Goal: Submit feedback/report problem: Submit feedback/report problem

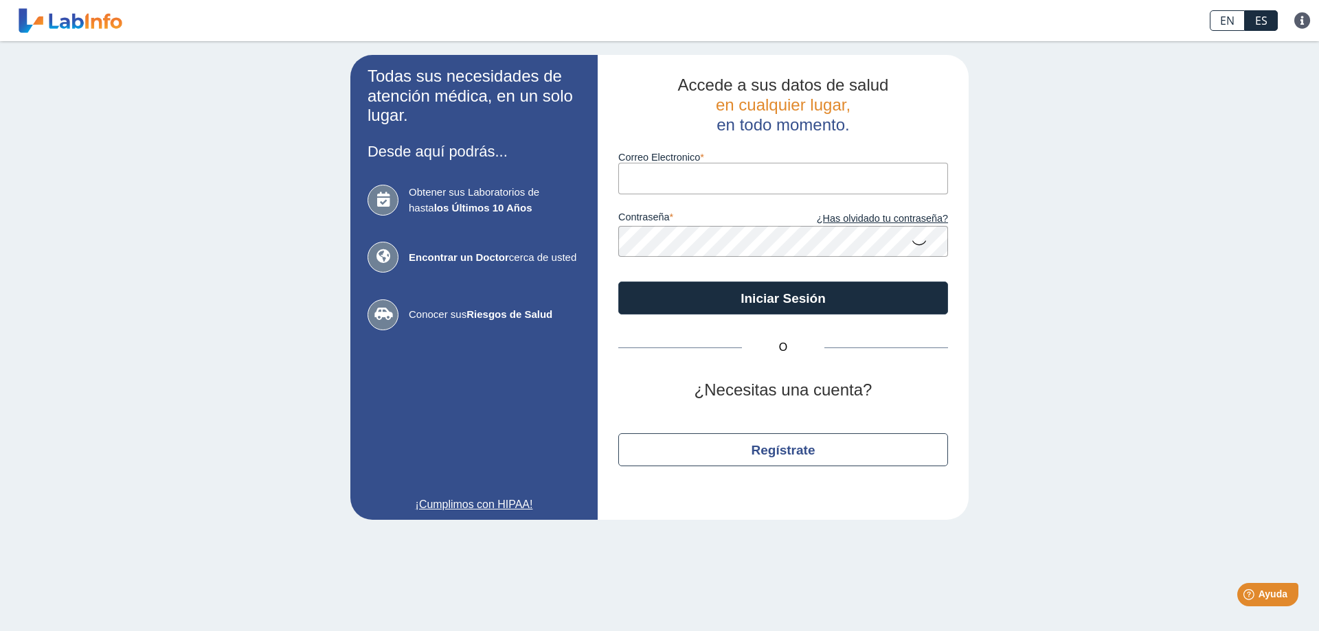
click at [736, 181] on input "Correo Electronico" at bounding box center [783, 178] width 330 height 31
type input "[EMAIL_ADDRESS][DOMAIN_NAME]"
click at [921, 245] on icon at bounding box center [919, 242] width 16 height 27
click at [921, 245] on icon at bounding box center [919, 241] width 16 height 25
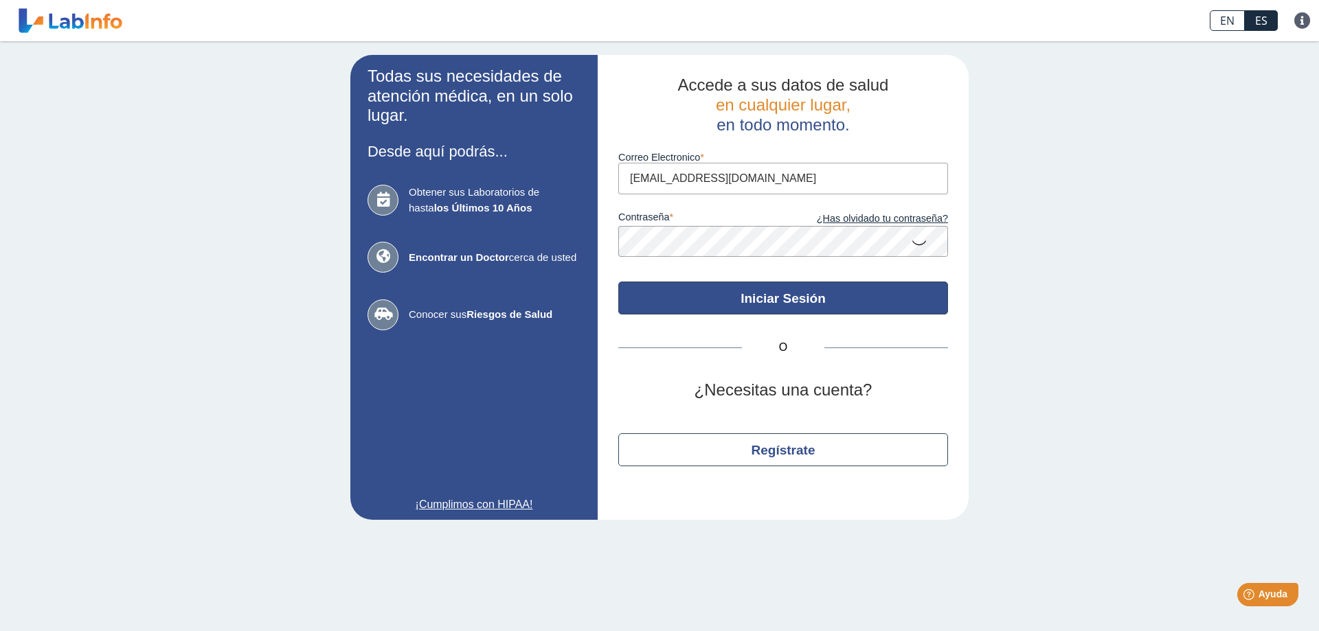
click at [825, 306] on button "Iniciar Sesión" at bounding box center [783, 298] width 330 height 33
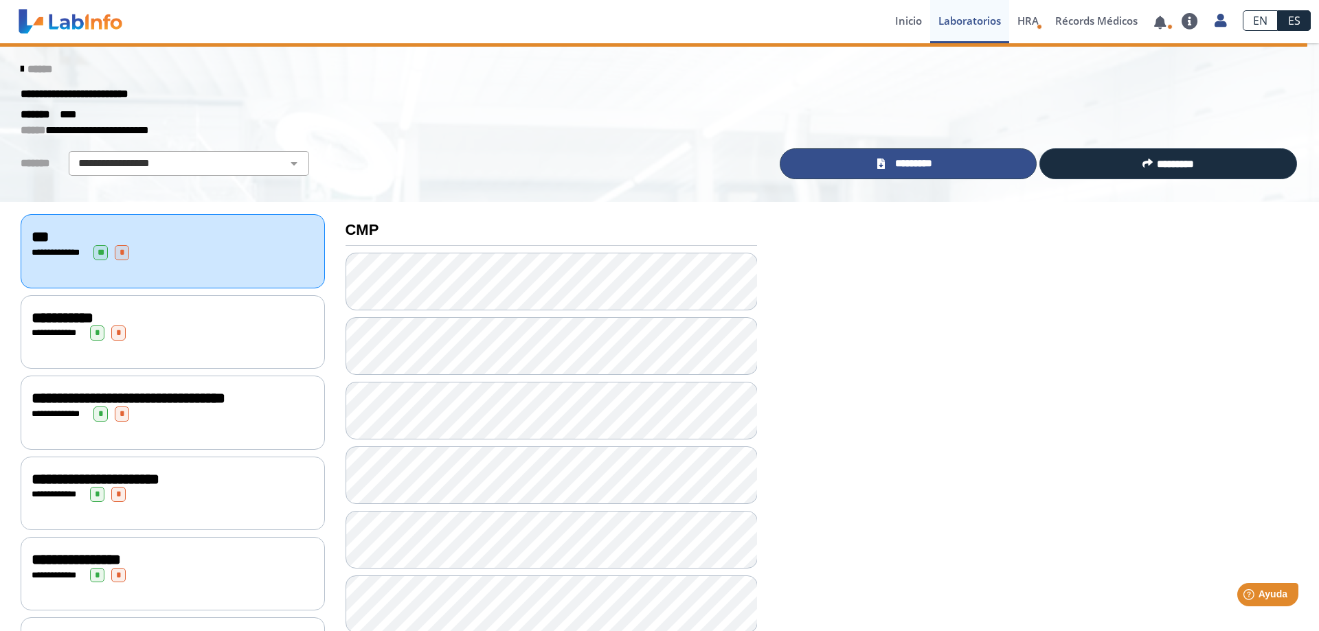
click at [912, 168] on span "*********" at bounding box center [914, 164] width 50 height 16
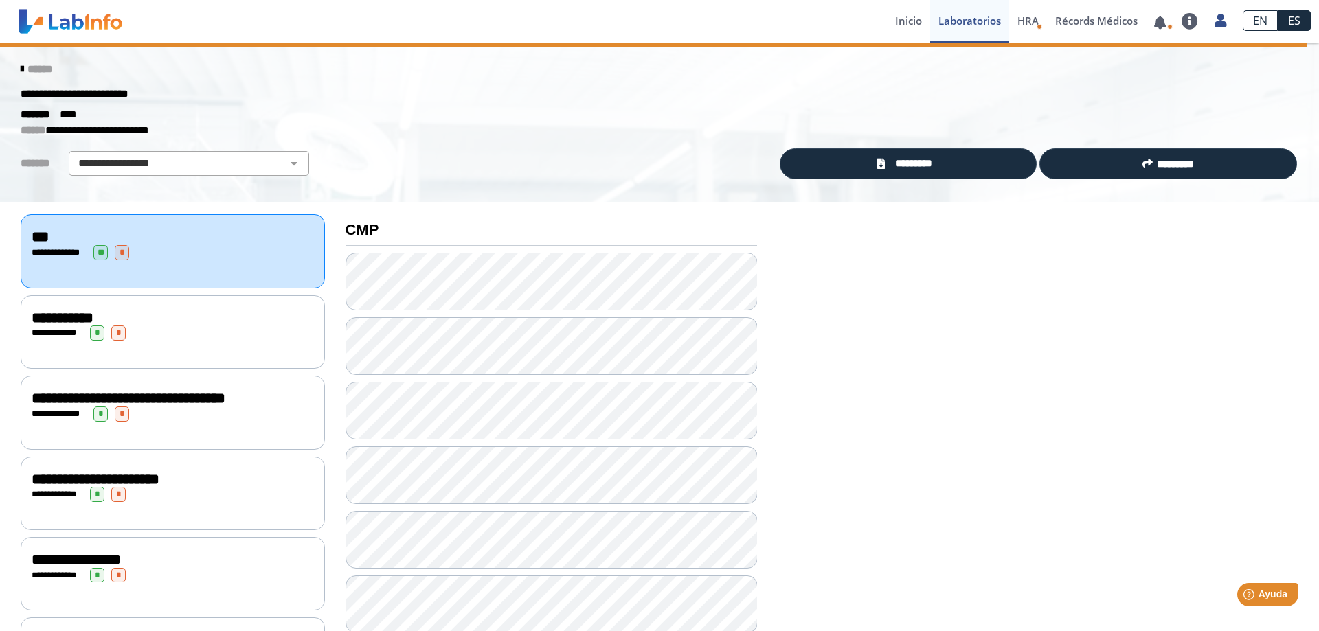
click at [32, 65] on link "******" at bounding box center [37, 69] width 32 height 10
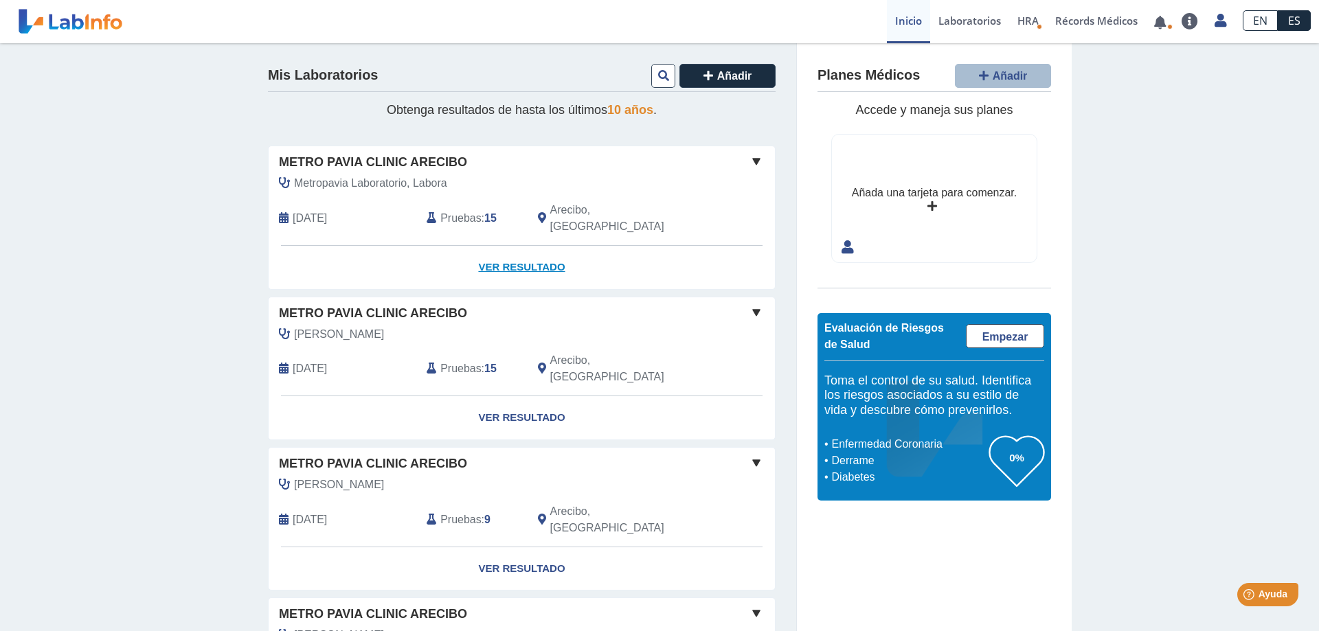
click at [543, 247] on link "Ver Resultado" at bounding box center [522, 267] width 506 height 43
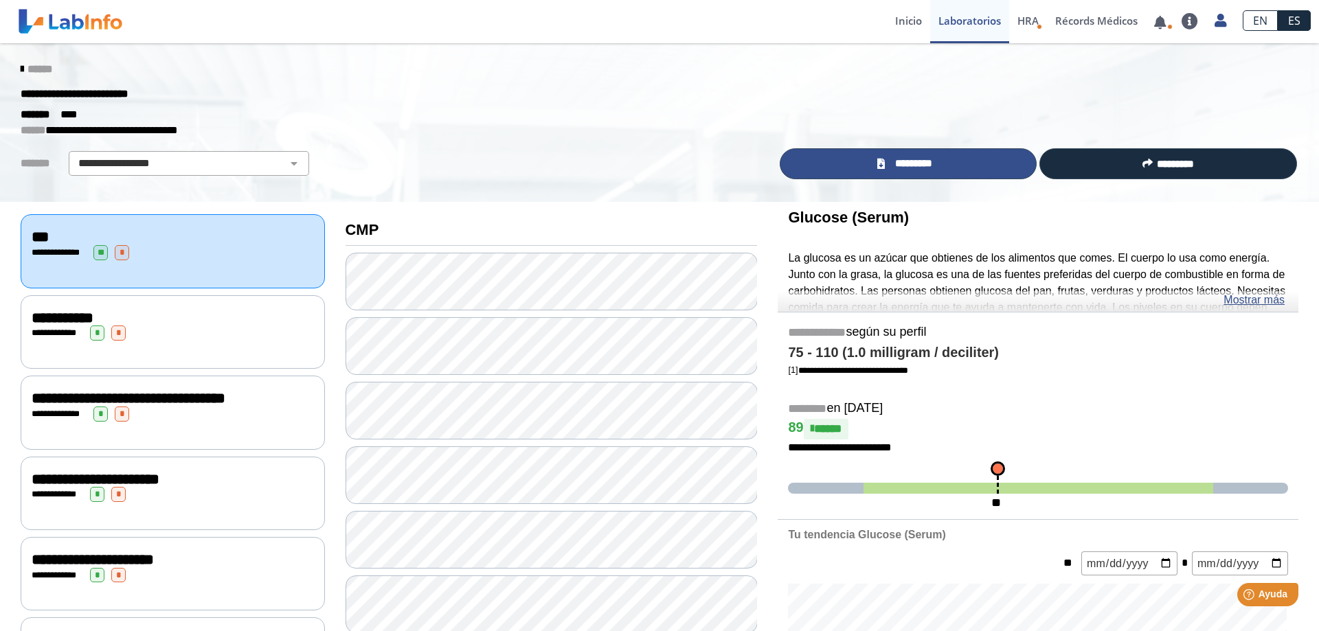
click at [896, 170] on span "*********" at bounding box center [914, 164] width 50 height 16
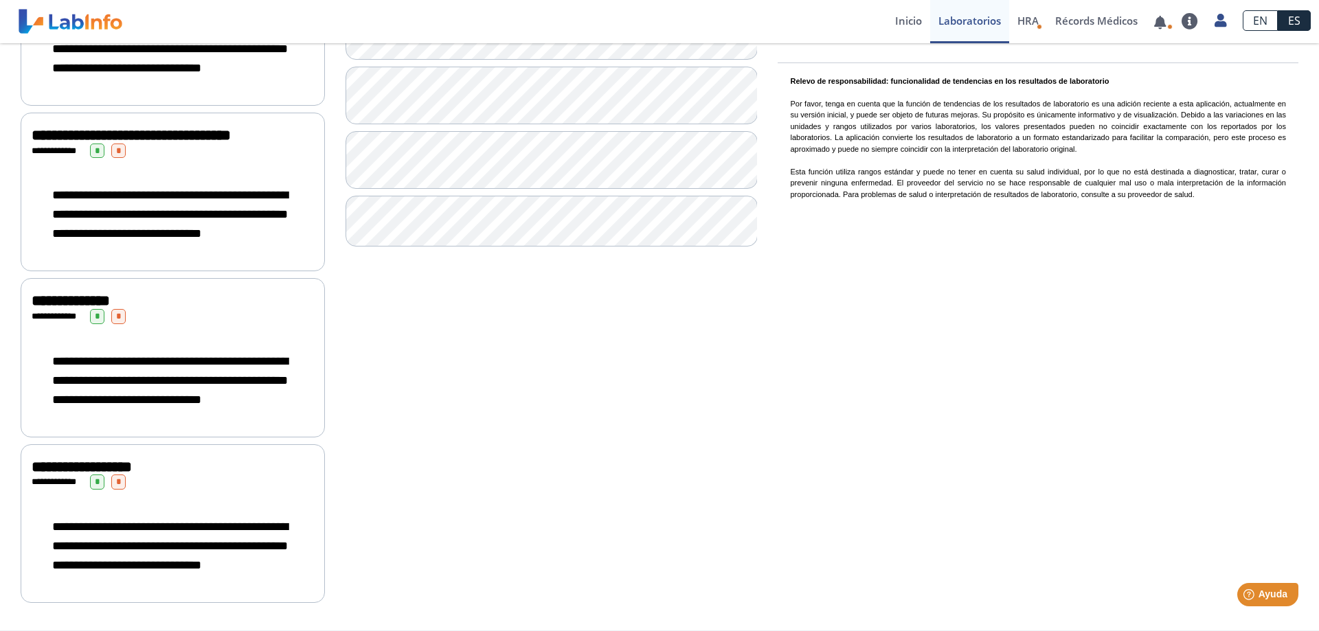
scroll to position [1230, 0]
click at [127, 460] on span "**********" at bounding box center [82, 467] width 100 height 15
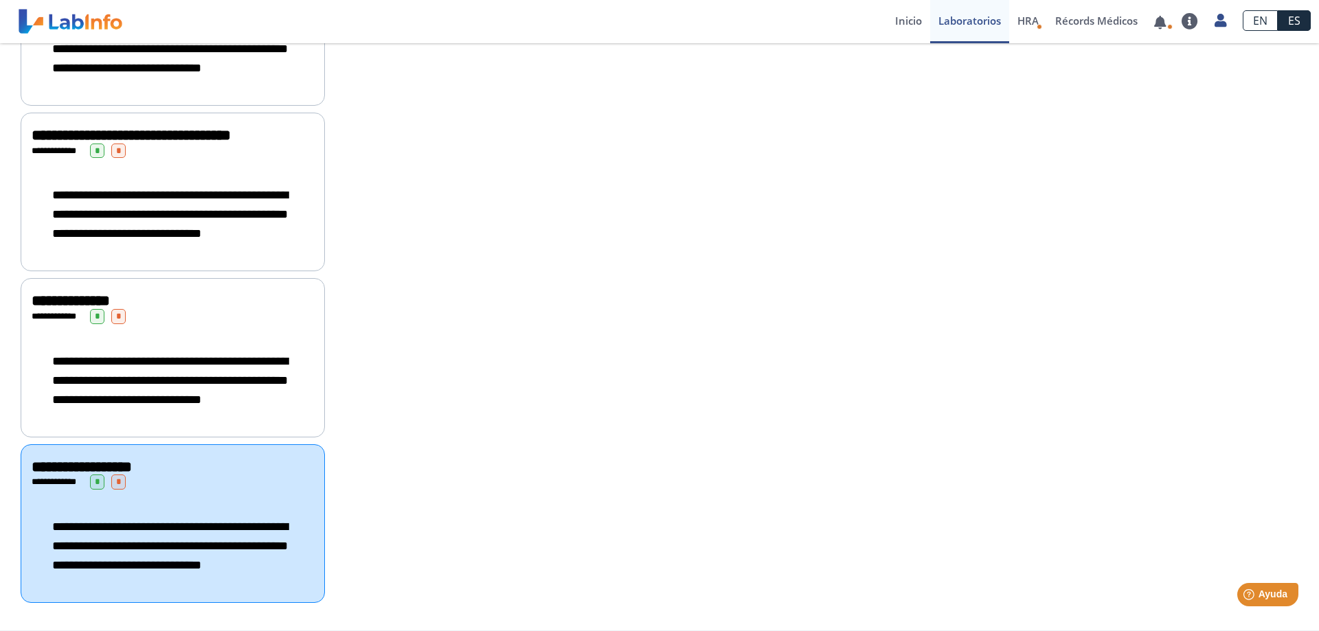
click at [181, 355] on span "**********" at bounding box center [170, 380] width 236 height 51
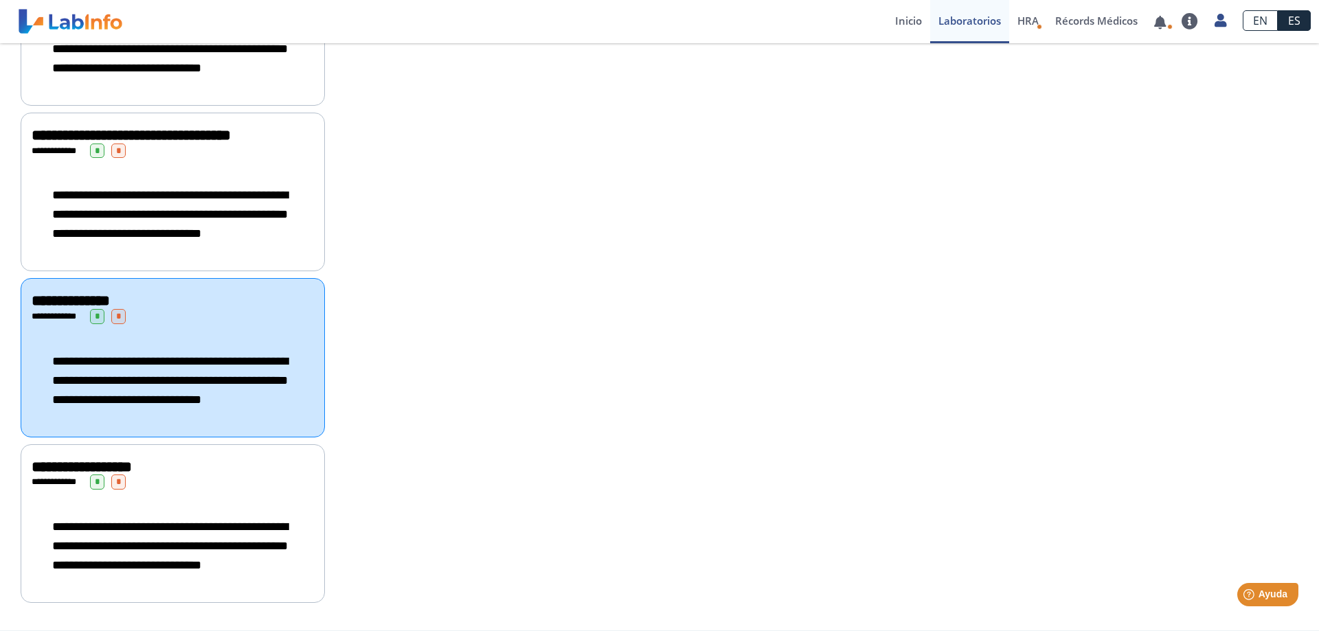
click at [254, 338] on div "**********" at bounding box center [173, 380] width 282 height 85
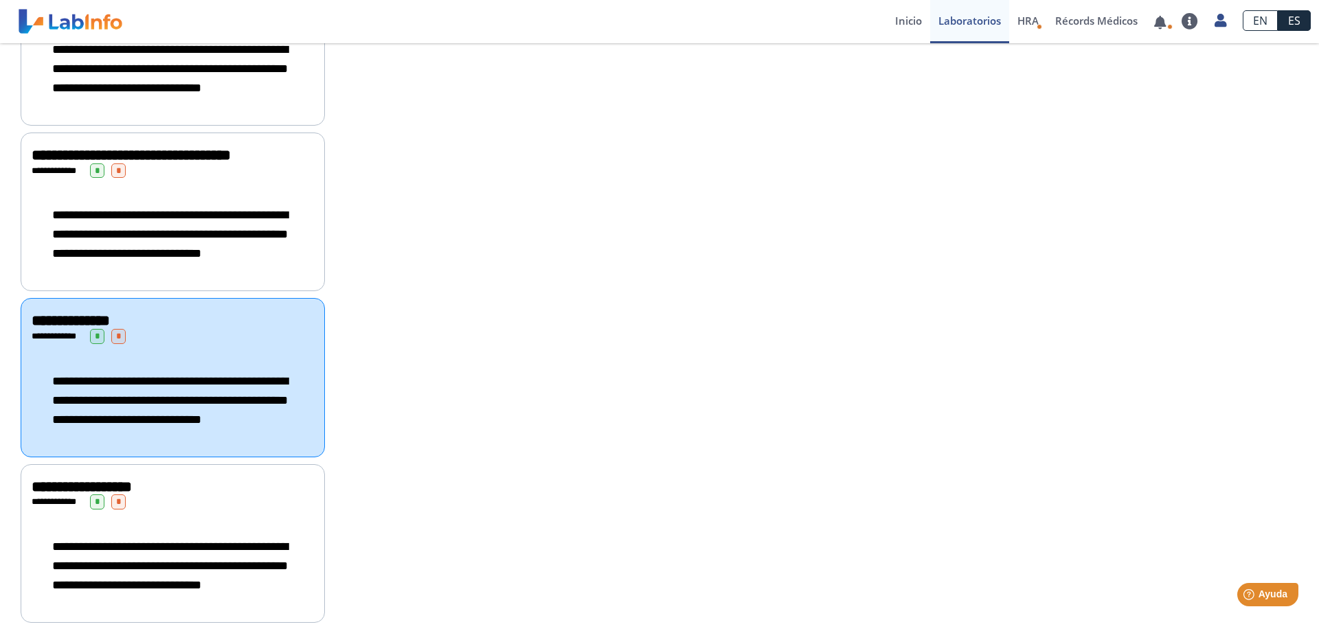
scroll to position [1160, 0]
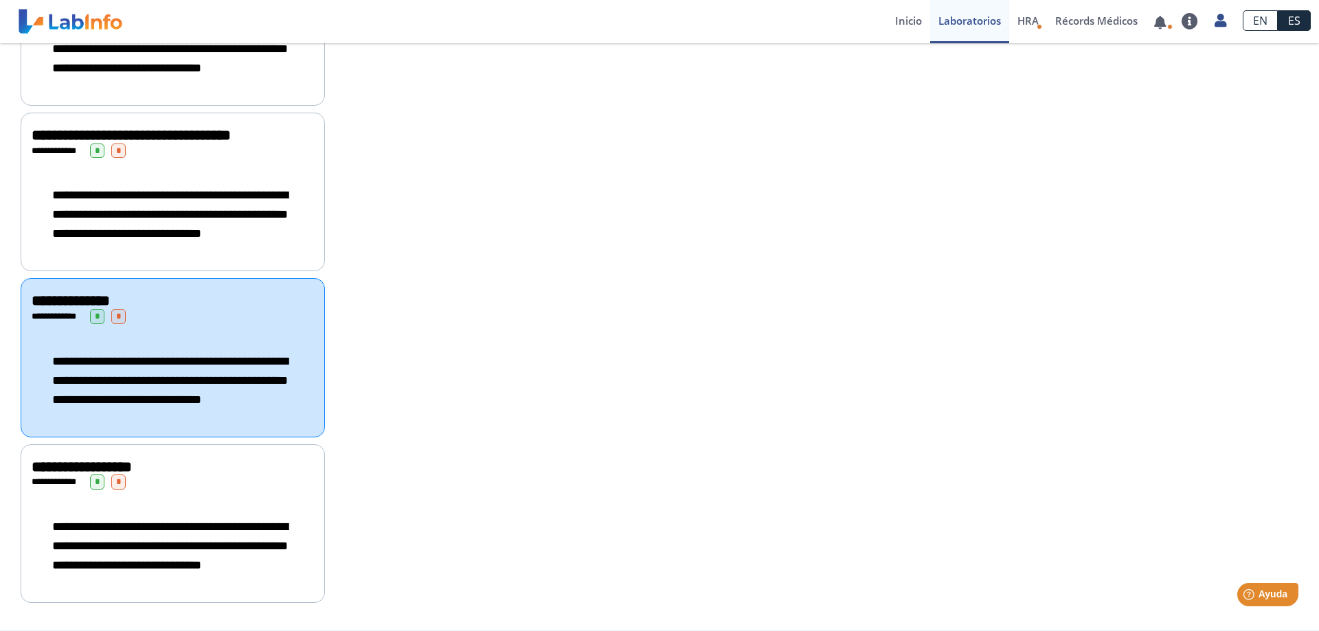
click at [190, 188] on div "**********" at bounding box center [173, 192] width 304 height 159
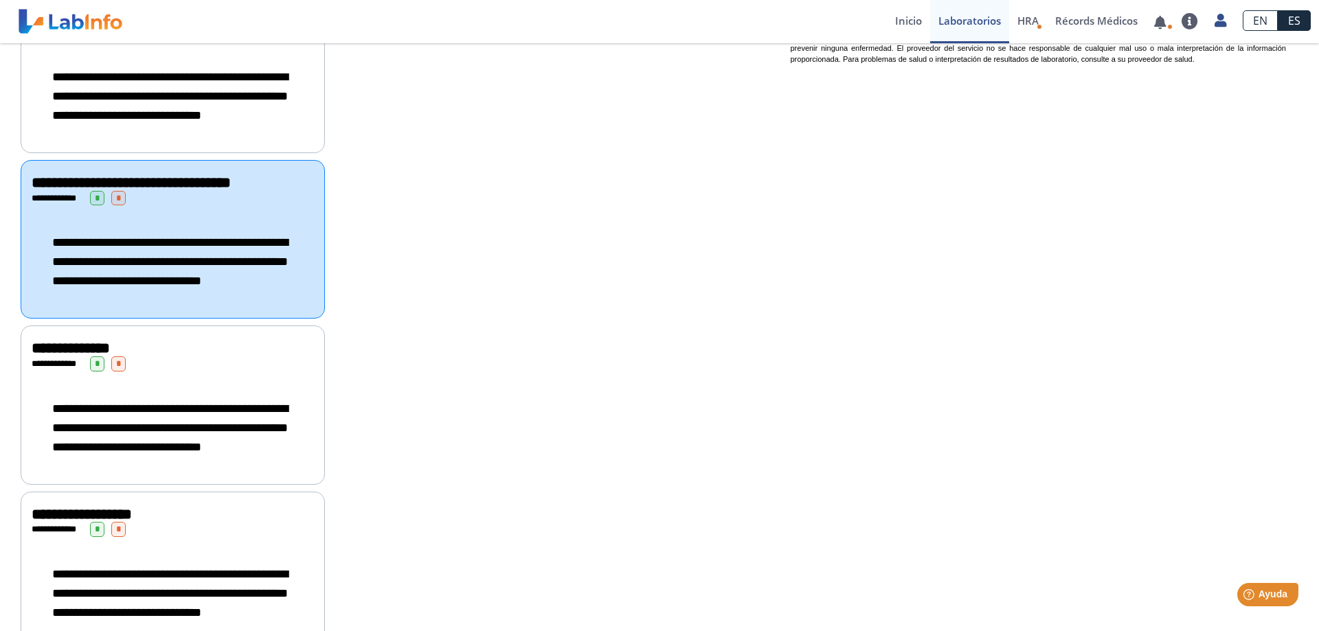
scroll to position [1191, 0]
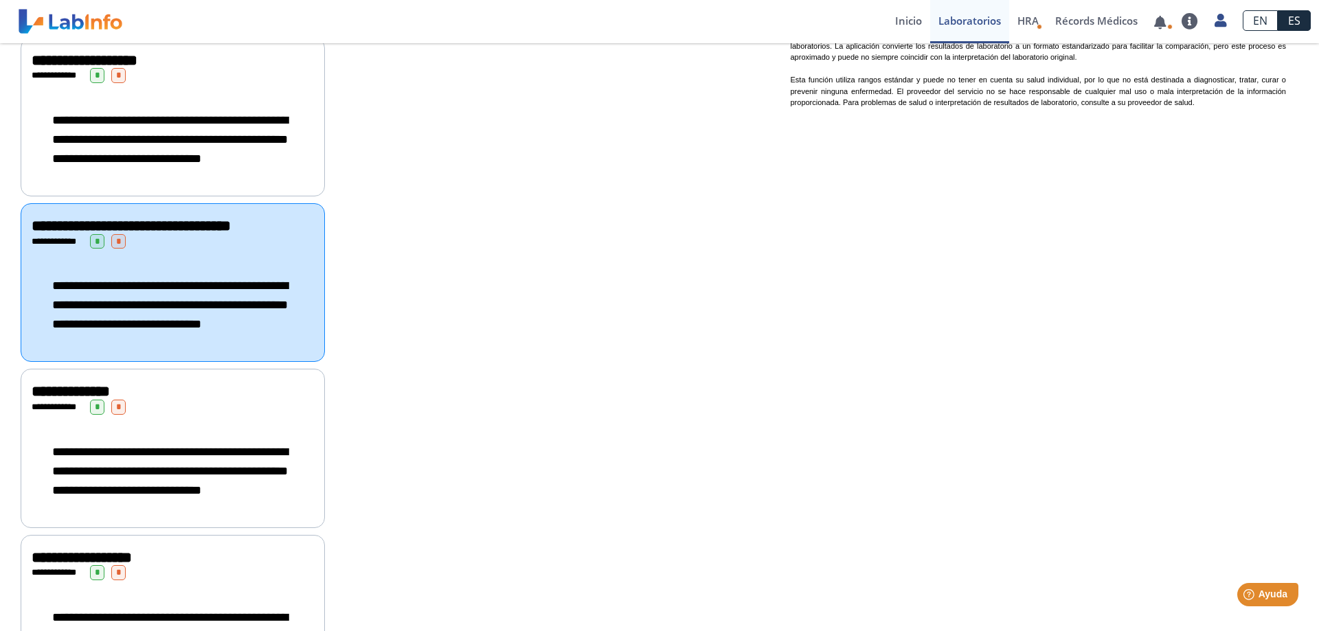
scroll to position [1019, 0]
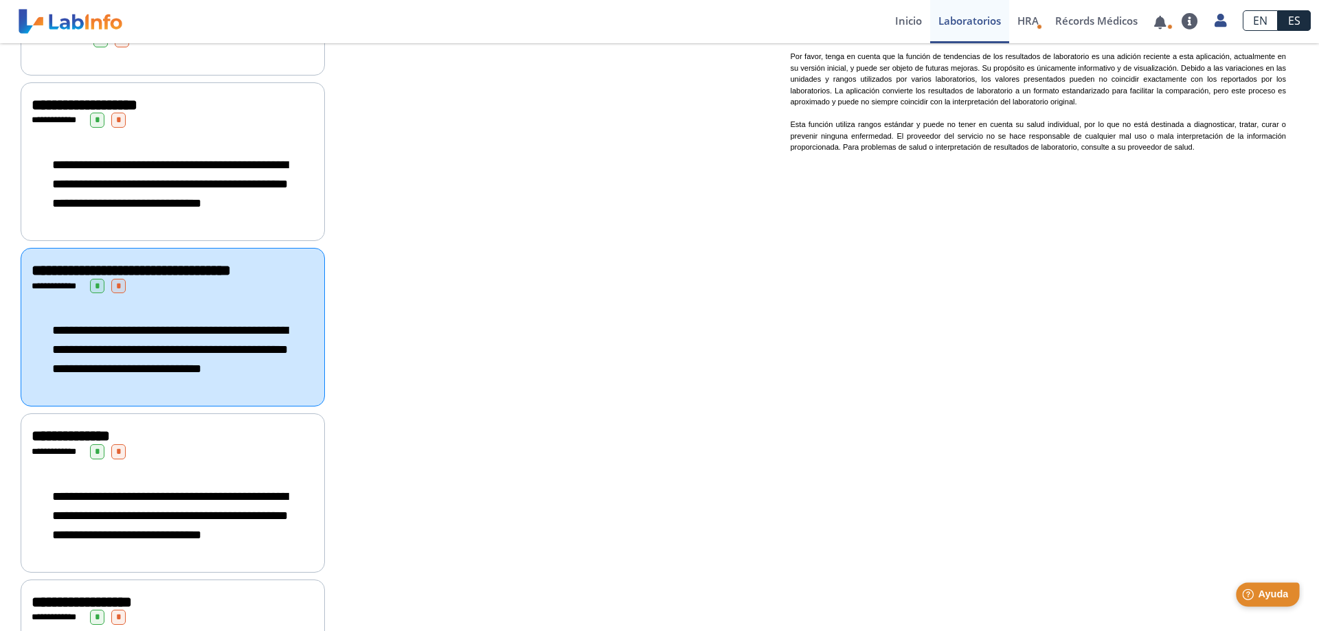
click at [1276, 598] on span "Ayuda" at bounding box center [1273, 595] width 30 height 12
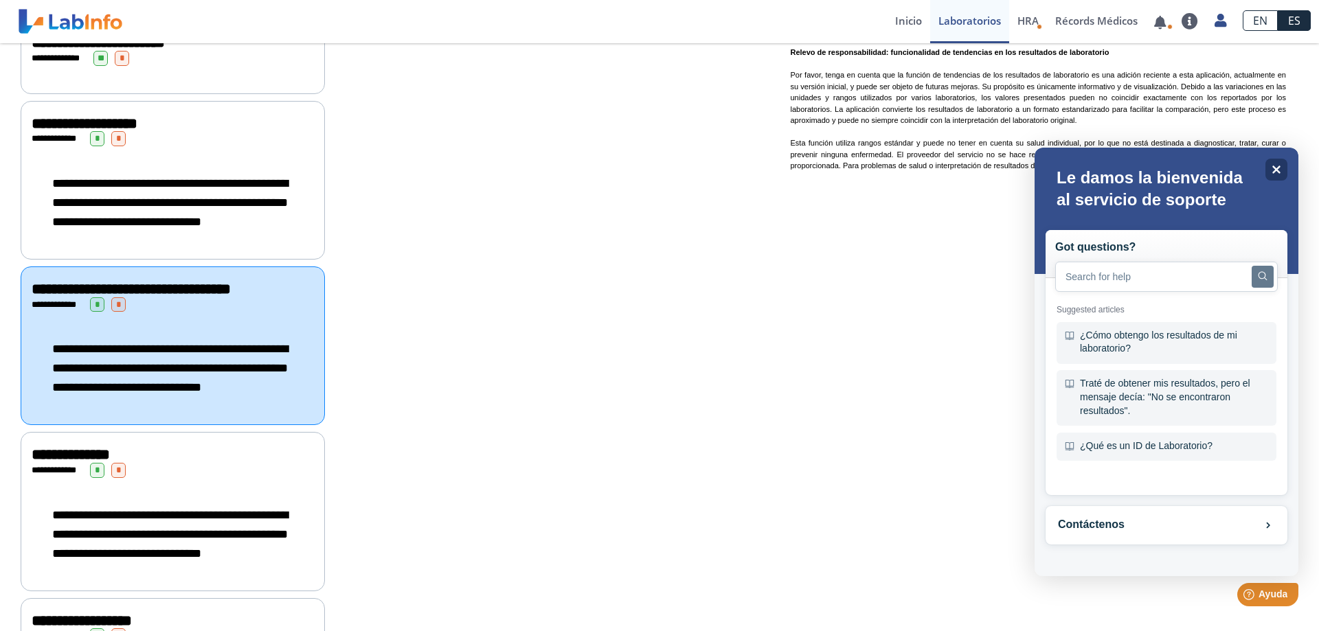
scroll to position [1160, 0]
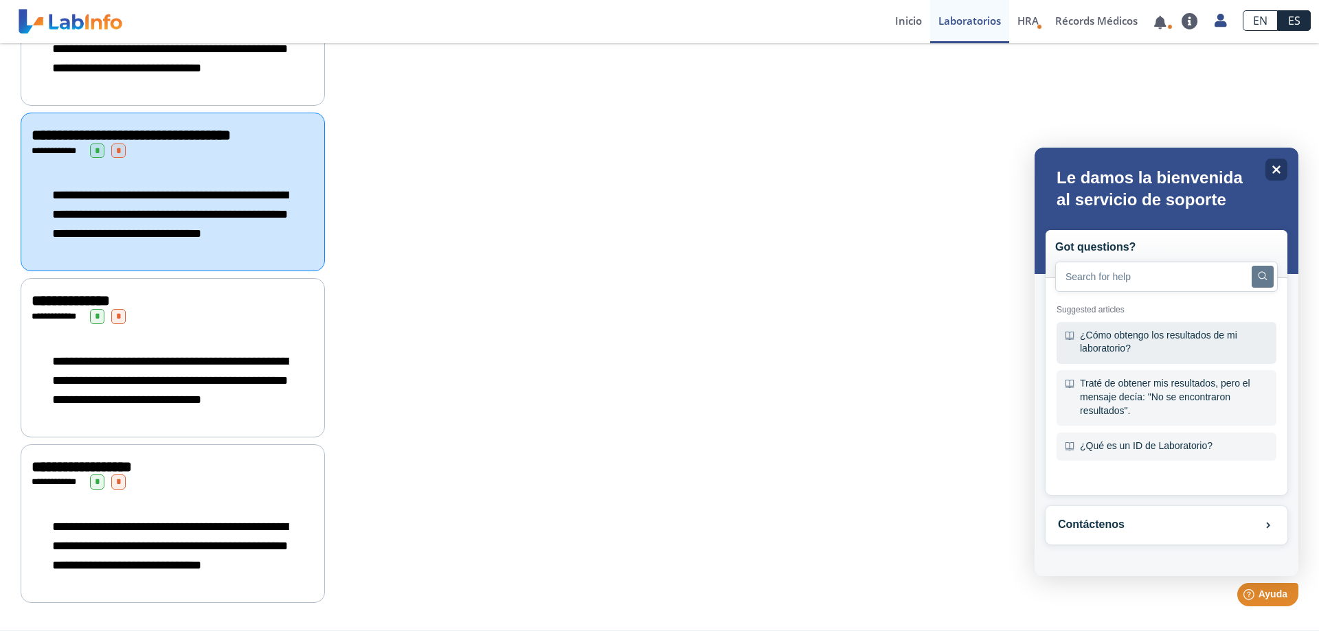
click at [1093, 339] on div "¿Cómo obtengo los resultados de mi laboratorio?" at bounding box center [1167, 343] width 220 height 42
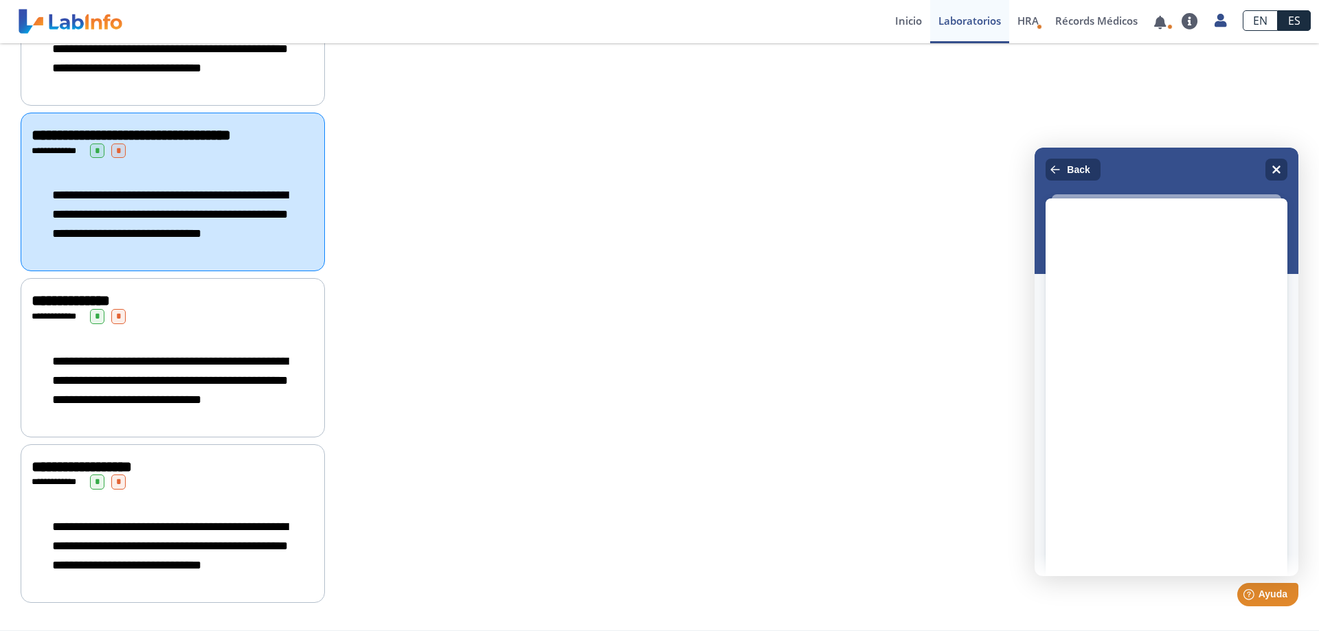
scroll to position [0, 0]
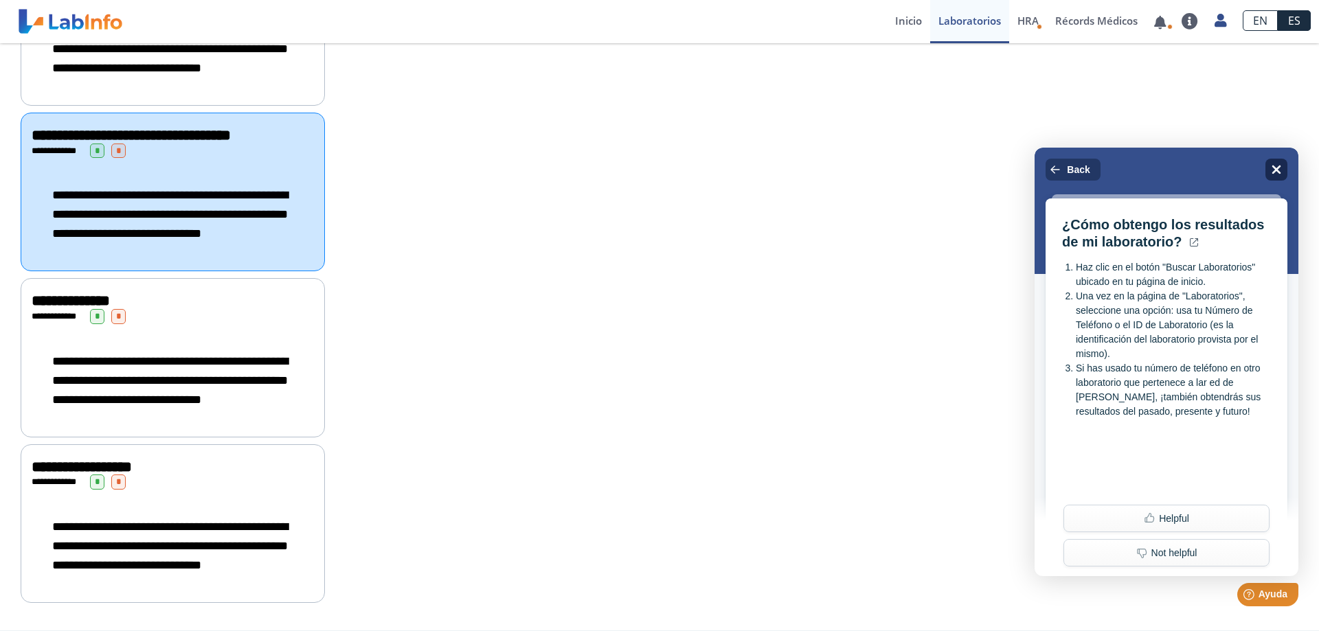
click at [1277, 167] on icon "Close" at bounding box center [1276, 169] width 10 height 10
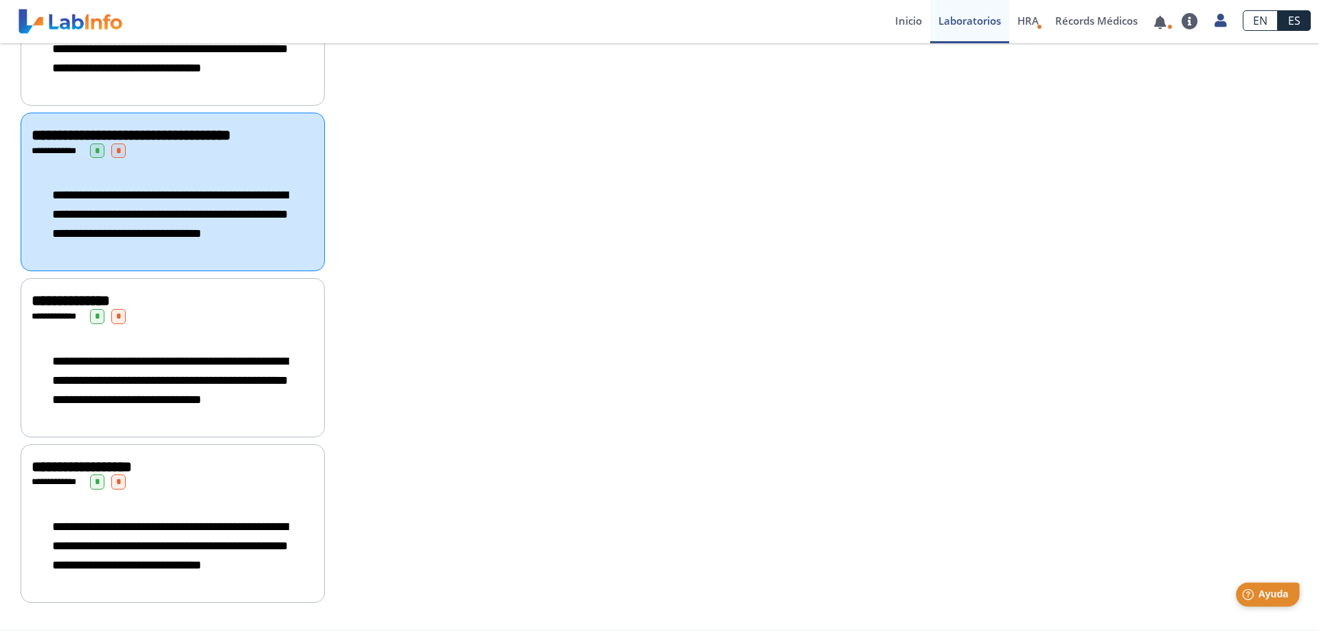
click at [1253, 589] on div "Help [PERSON_NAME]" at bounding box center [1268, 595] width 64 height 24
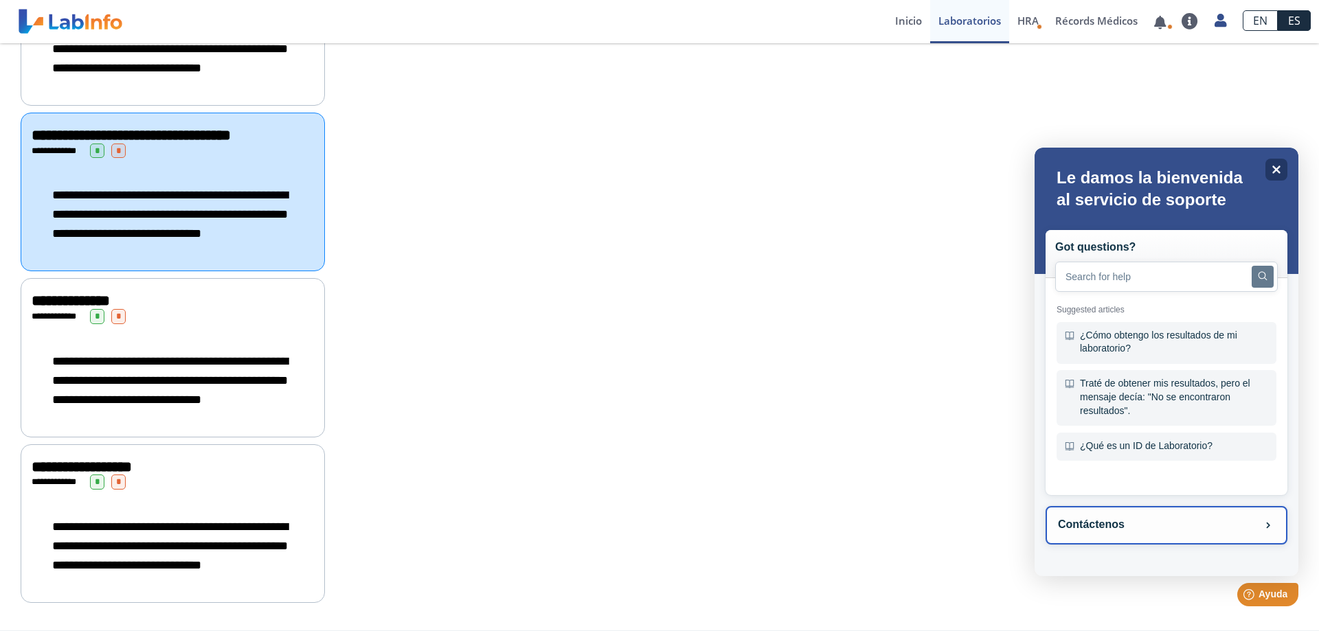
click at [1117, 528] on button "Contáctenos" at bounding box center [1167, 525] width 242 height 38
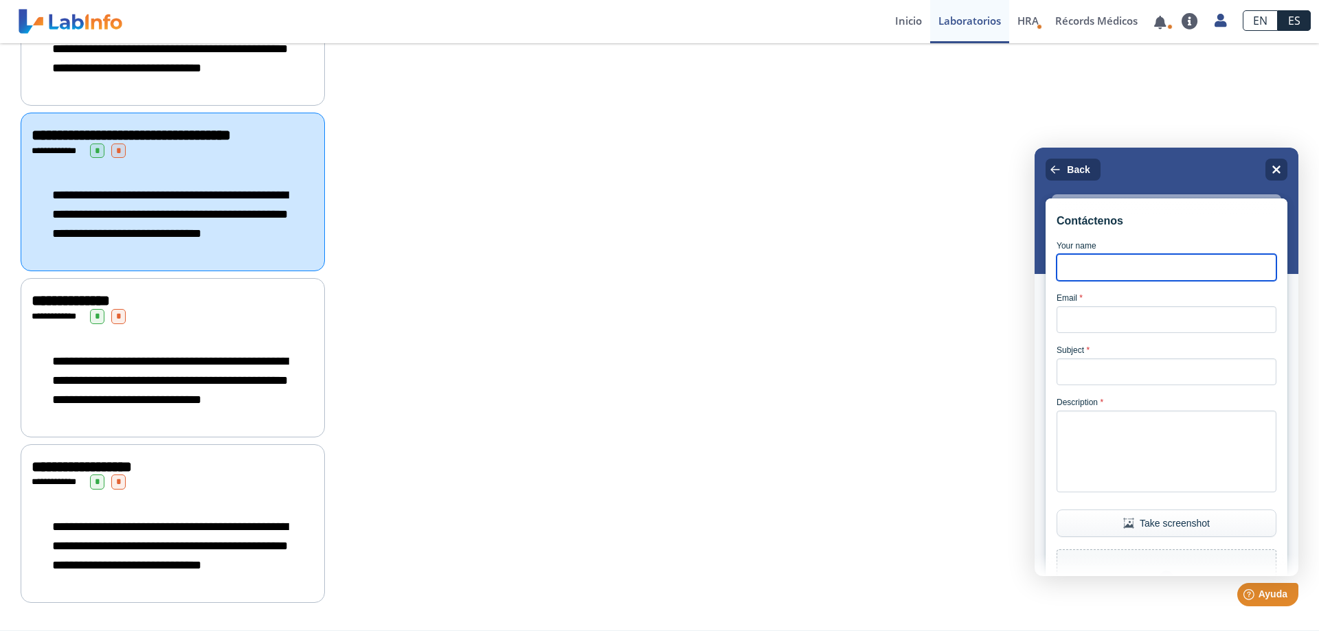
click at [1129, 271] on input "Your name" at bounding box center [1167, 267] width 220 height 27
type input "[PERSON_NAME]"
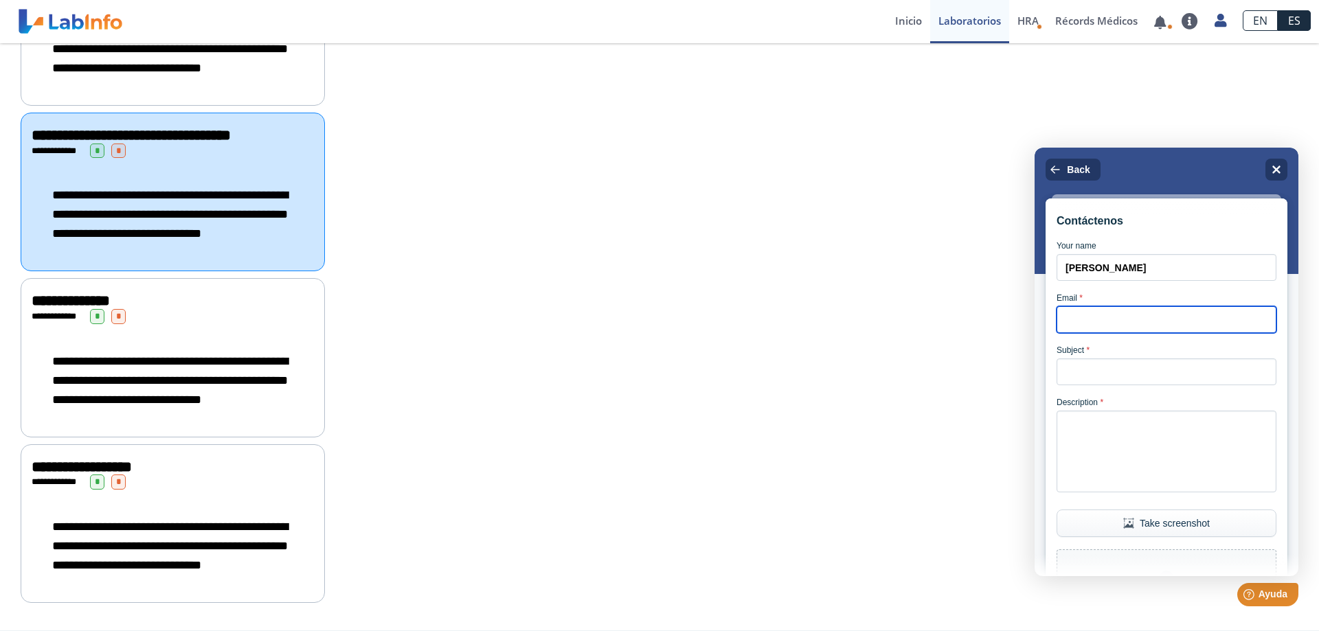
click at [1091, 326] on input "Email *" at bounding box center [1167, 319] width 220 height 27
type input "[EMAIL_ADDRESS][DOMAIN_NAME]"
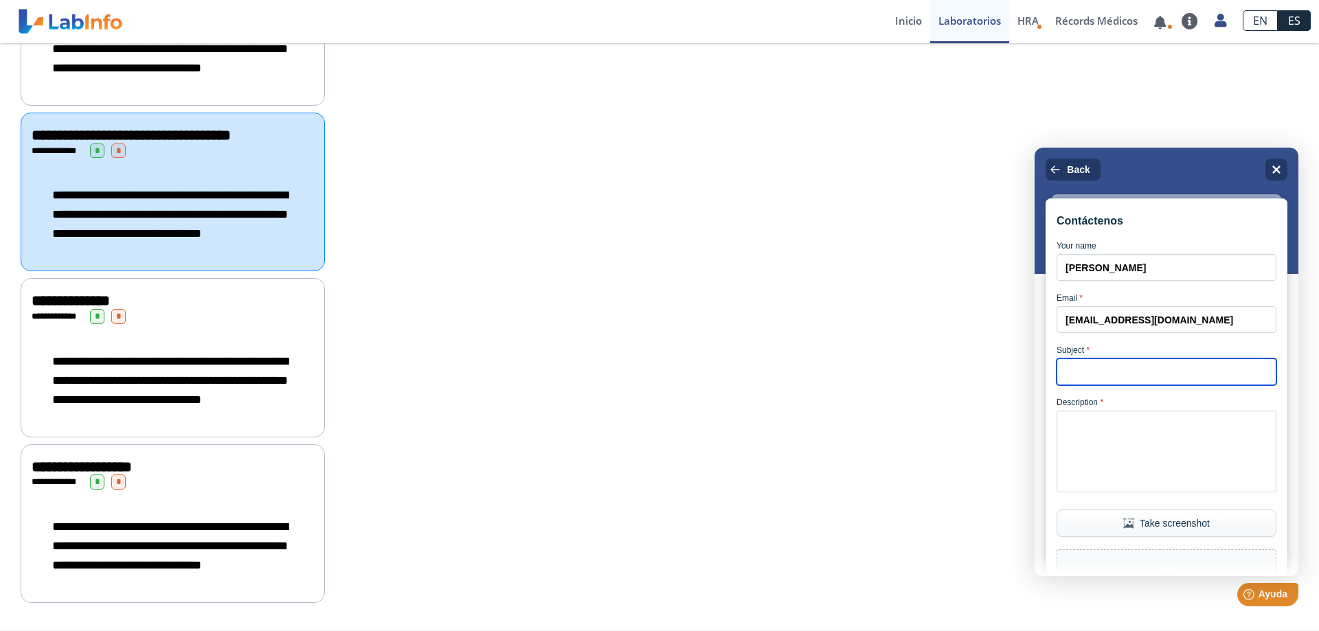
click at [1148, 385] on input "Subject *" at bounding box center [1167, 372] width 220 height 27
type input "p"
type input "P"
type input "N"
click at [1060, 385] on input "PDF de laboratorios de referencia" at bounding box center [1167, 372] width 220 height 27
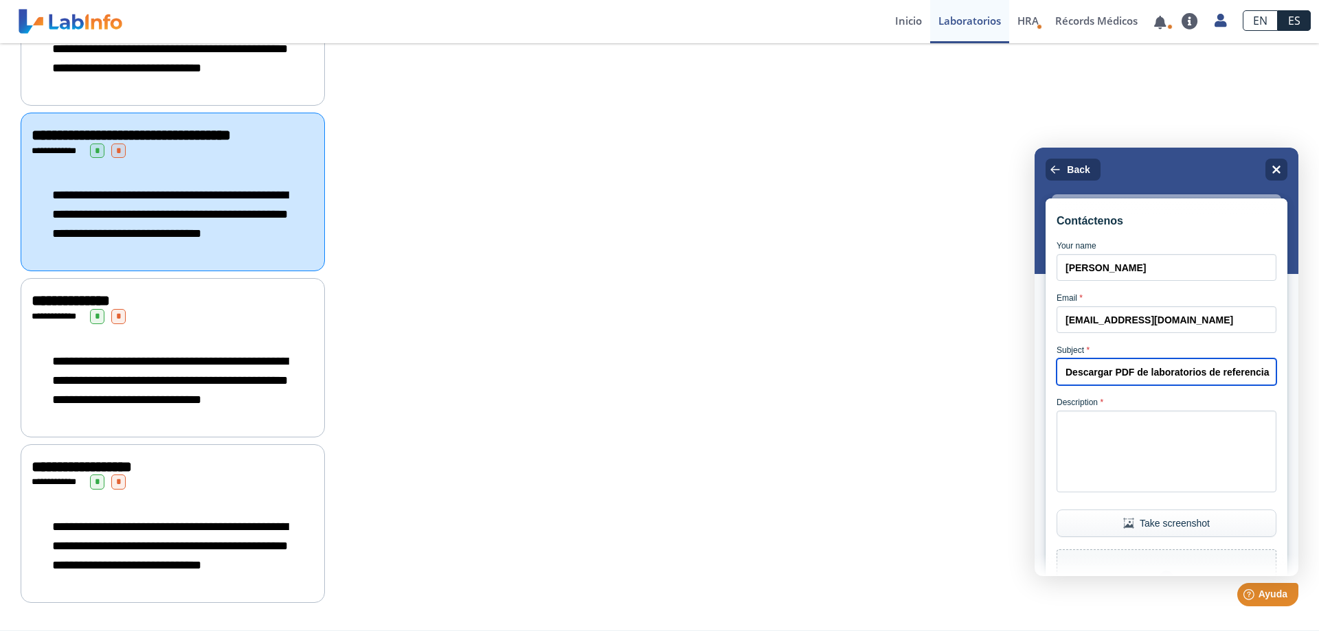
drag, startPoint x: 1231, startPoint y: 382, endPoint x: 1249, endPoint y: 367, distance: 23.4
click at [1231, 381] on input "Descargar PDF de laboratorios de referencia" at bounding box center [1167, 372] width 220 height 27
type input "Descargar PDF de laboratorios referencia"
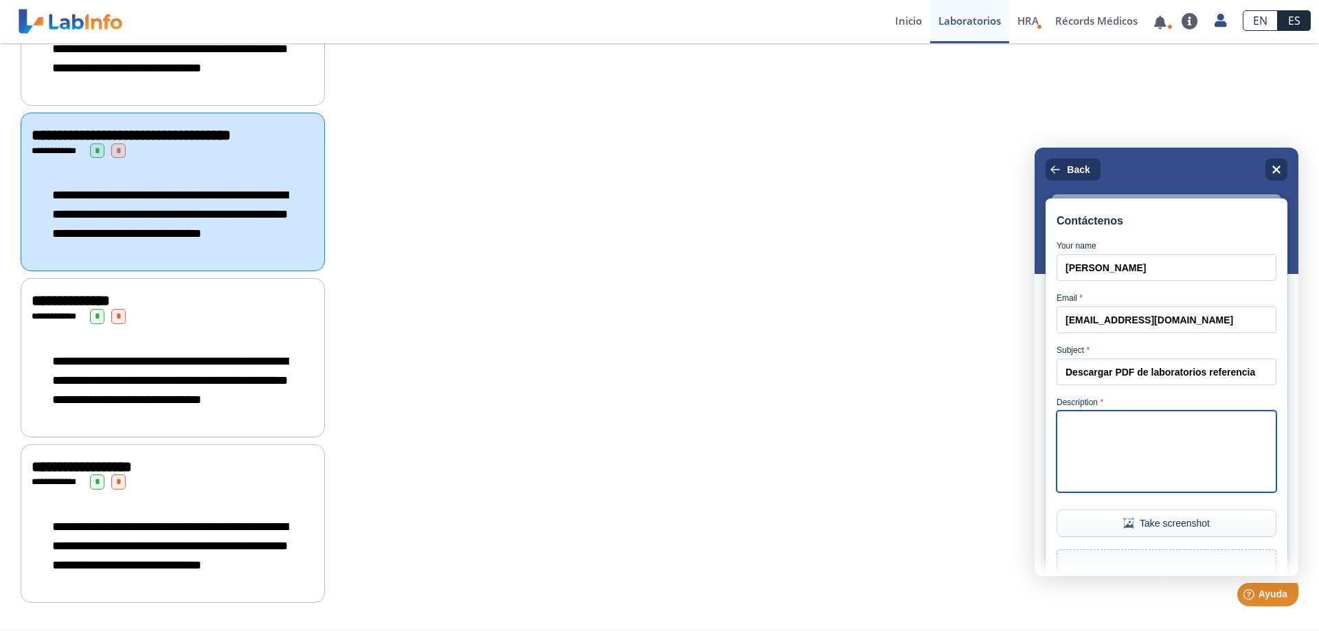
click at [1144, 442] on textarea "Description *" at bounding box center [1167, 452] width 220 height 82
click at [1177, 462] on textarea "Saludos, Necesito descargar los PdF de los laboratorios (HOMOCISTEIN (SERUM), […" at bounding box center [1167, 452] width 220 height 82
click at [1210, 464] on textarea "Saludos, Necesito descargar los PDF de los laboratorios (HOMOCISTEIN (SERUM), […" at bounding box center [1167, 452] width 220 height 82
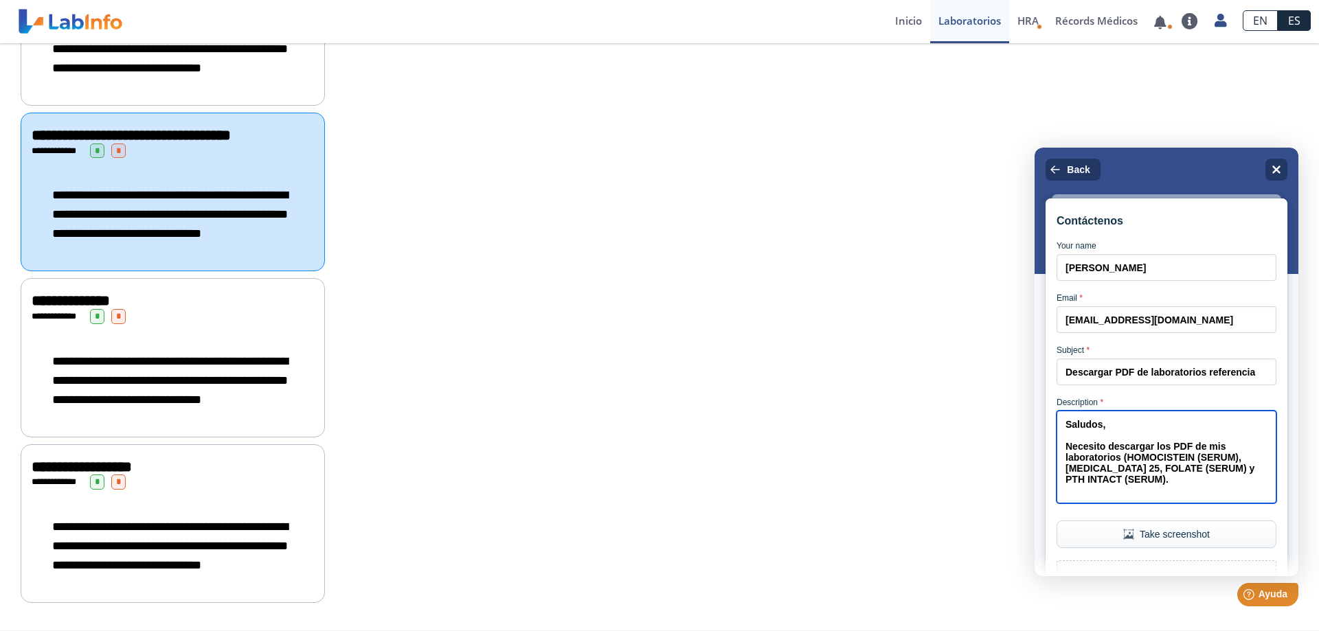
click at [1183, 464] on textarea "Saludos, Necesito descargar los PDF de mis laboratorios (HOMOCISTEIN (SERUM), […" at bounding box center [1167, 457] width 220 height 93
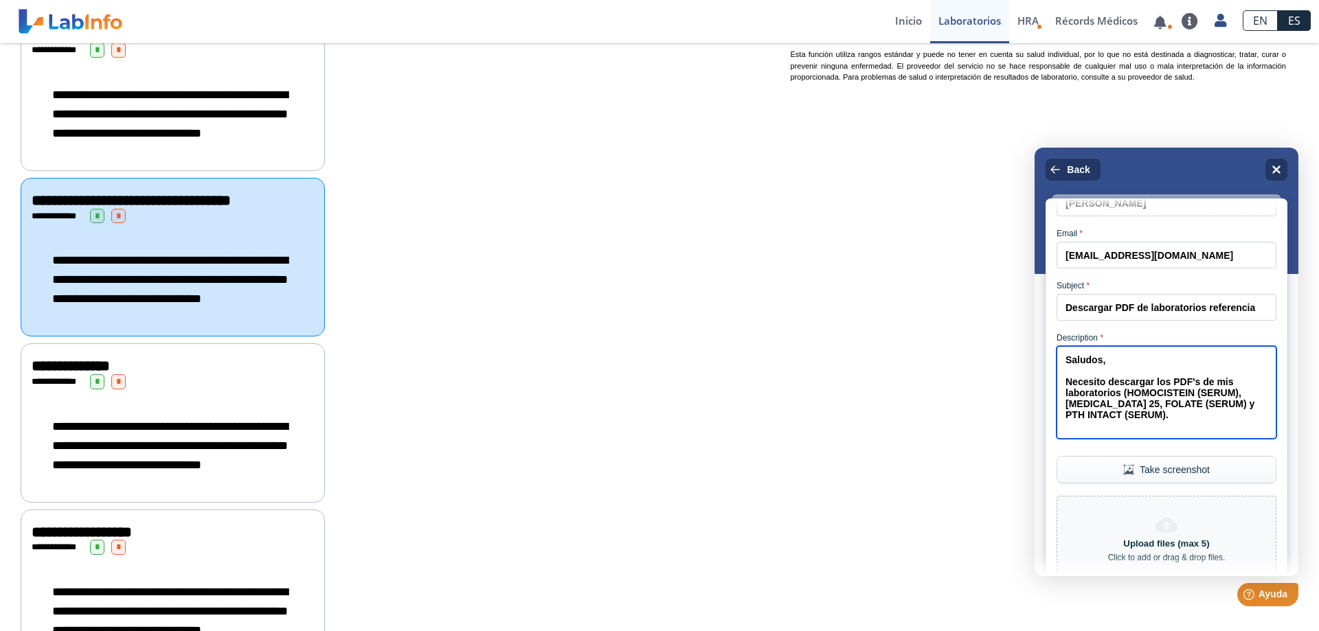
scroll to position [0, 0]
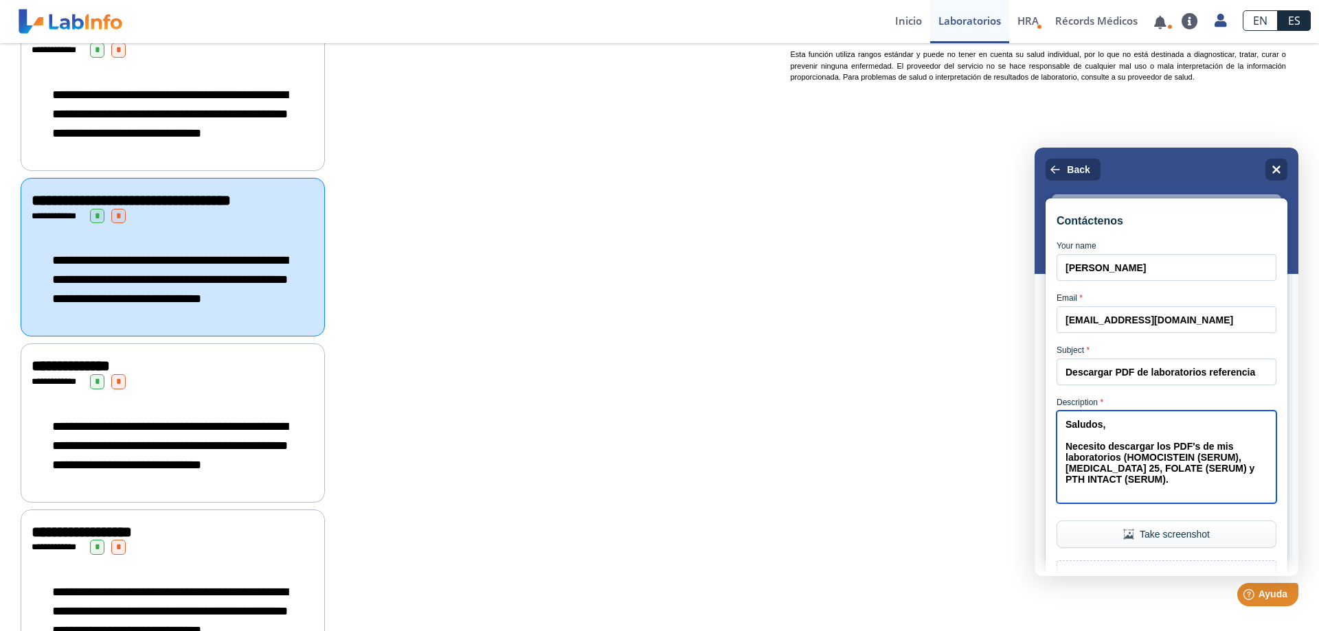
click at [1085, 504] on textarea "Saludos, Necesito descargar los PDF's de mis laboratorios (HOMOCISTEIN (SERUM),…" at bounding box center [1167, 457] width 220 height 93
click at [1131, 504] on textarea "Saludos, Necesito descargar los PDF's de mis laboratorios (HOMOCISTEIN (SERUM),…" at bounding box center [1167, 457] width 220 height 93
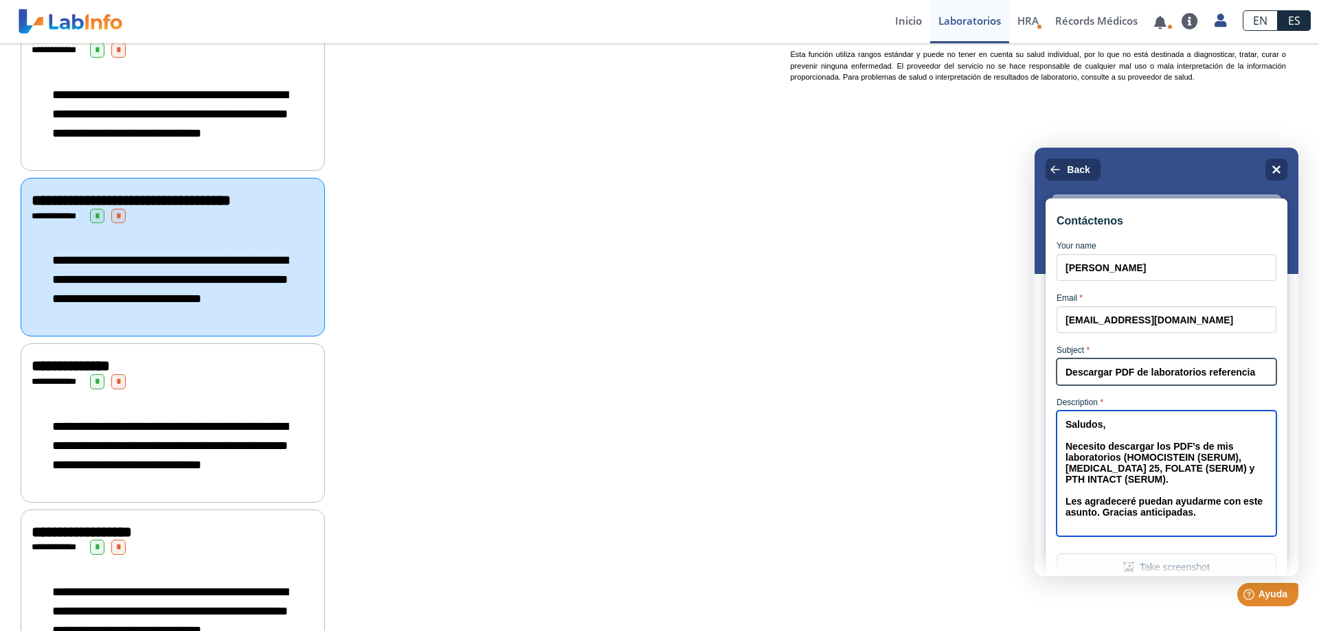
type textarea "Saludos, Necesito descargar los PDF's de mis laboratorios (HOMOCISTEIN (SERUM),…"
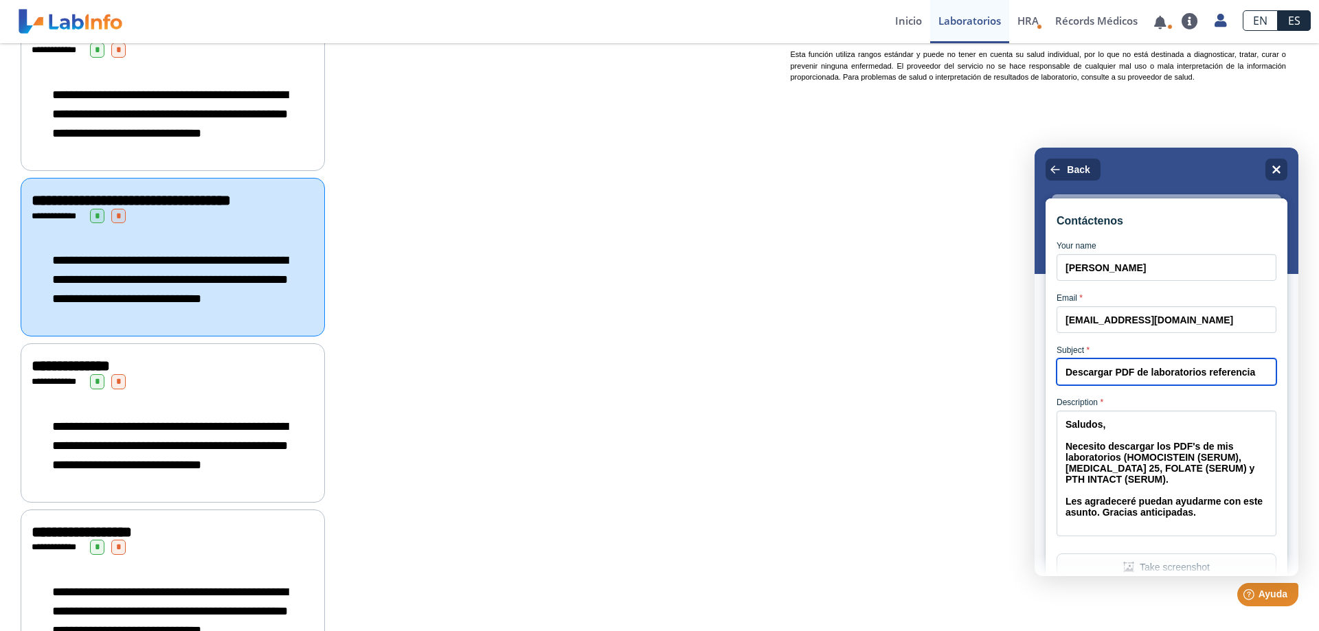
click at [1215, 385] on input "Descargar PDF de laboratorios referencia" at bounding box center [1167, 372] width 220 height 27
click at [1220, 383] on input "Descargar PDF de laboratorios de referencia" at bounding box center [1167, 372] width 220 height 27
click at [1215, 382] on input "Descargar PDF de laboratorios de referencia" at bounding box center [1167, 372] width 220 height 27
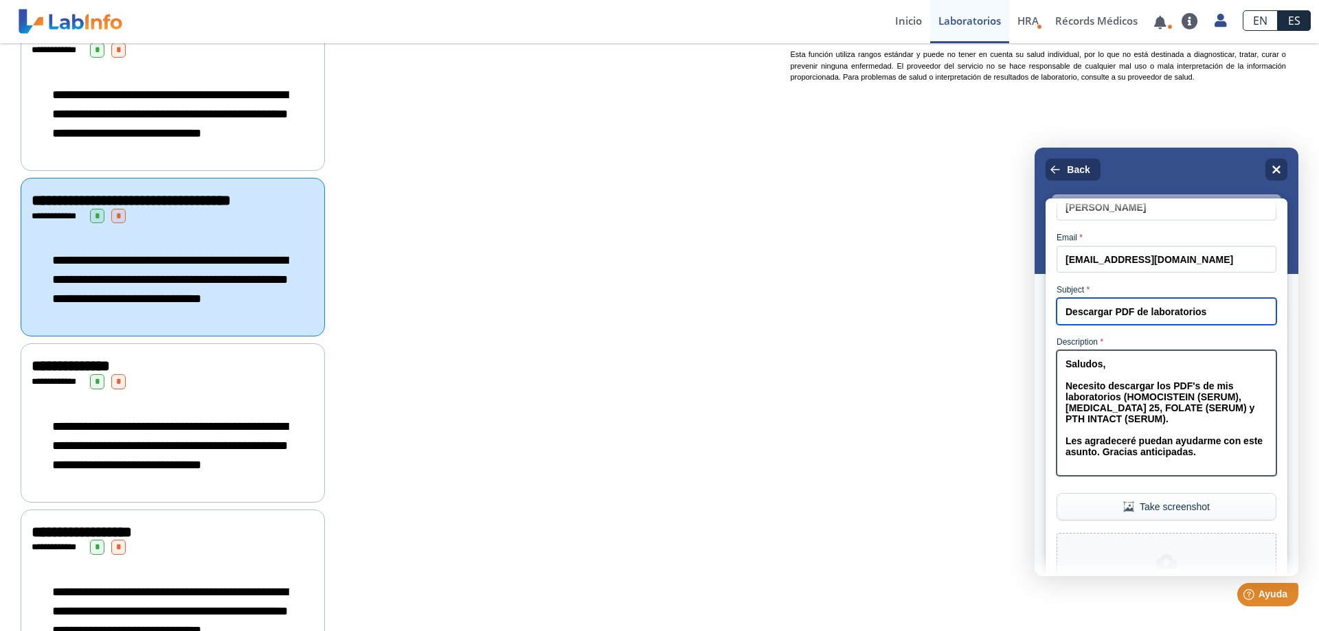
scroll to position [87, 0]
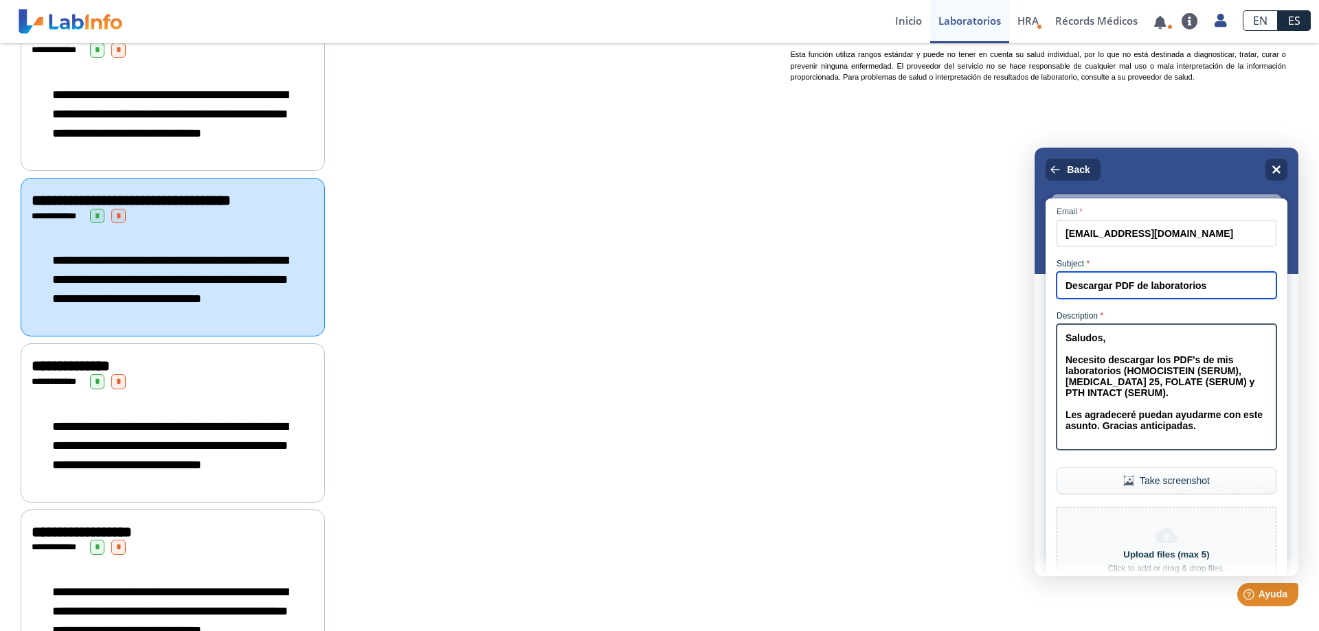
type input "Descargar PDF de laboratorios"
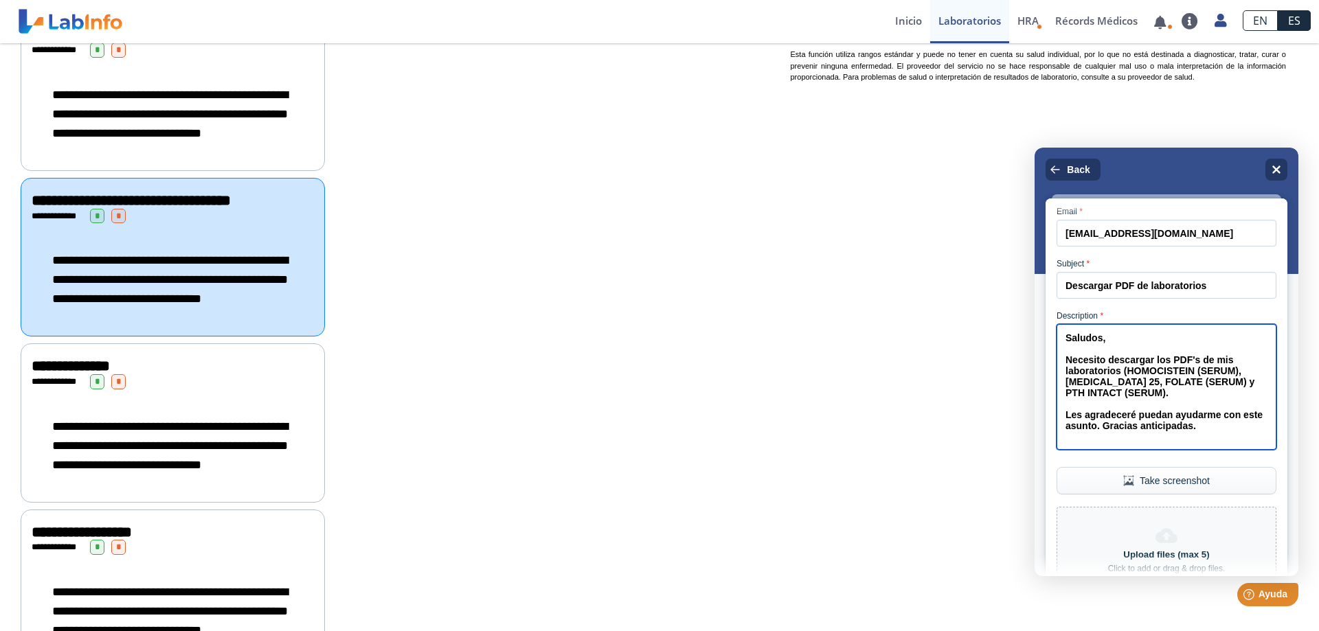
click at [1127, 405] on textarea "Saludos, Necesito descargar los PDF's de mis laboratorios (HOMOCISTEIN (SERUM),…" at bounding box center [1167, 387] width 220 height 126
click at [1208, 400] on textarea "Saludos, Necesito descargar los PDF's de mis laboratorios (HOMOCISTEIN (SERUM),…" at bounding box center [1167, 387] width 220 height 126
click at [1237, 404] on textarea "Saludos, Necesito descargar los PDF's de mis laboratorios (HOMOCISTEIN (SERUM),…" at bounding box center [1167, 387] width 220 height 126
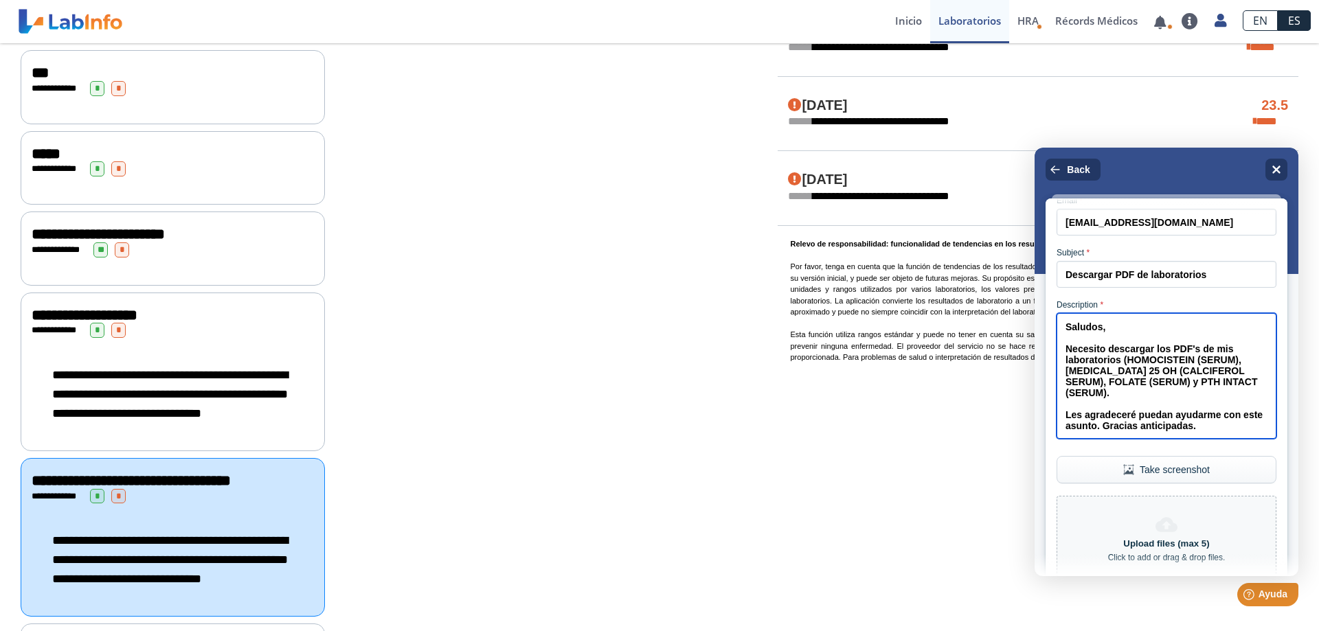
scroll to position [949, 0]
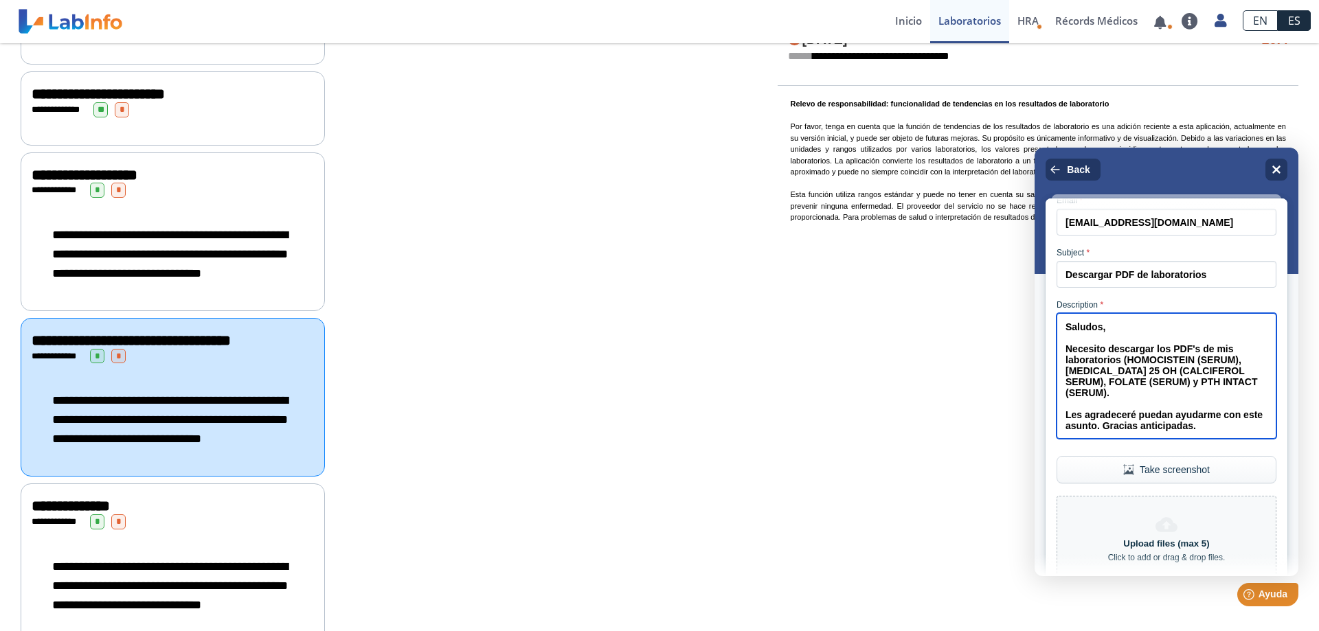
type textarea "Saludos, Necesito descargar los PDF's de mis laboratorios (HOMOCISTEIN (SERUM),…"
click at [161, 254] on span "**********" at bounding box center [170, 254] width 236 height 51
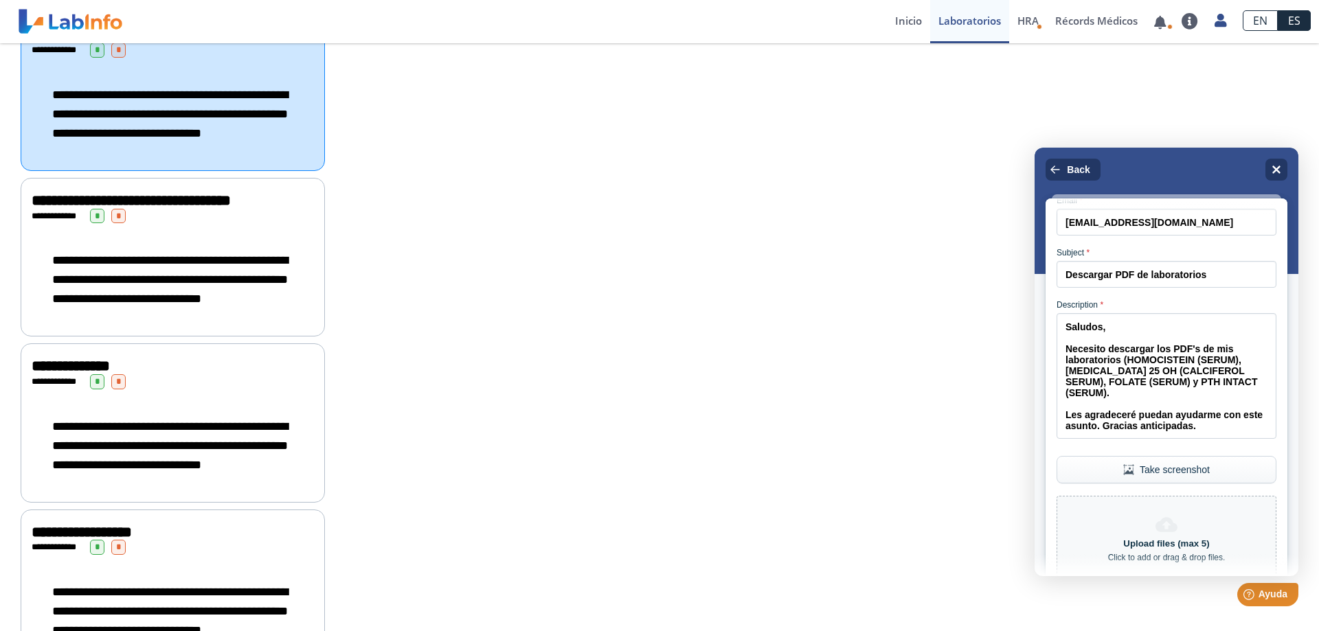
scroll to position [1019, 0]
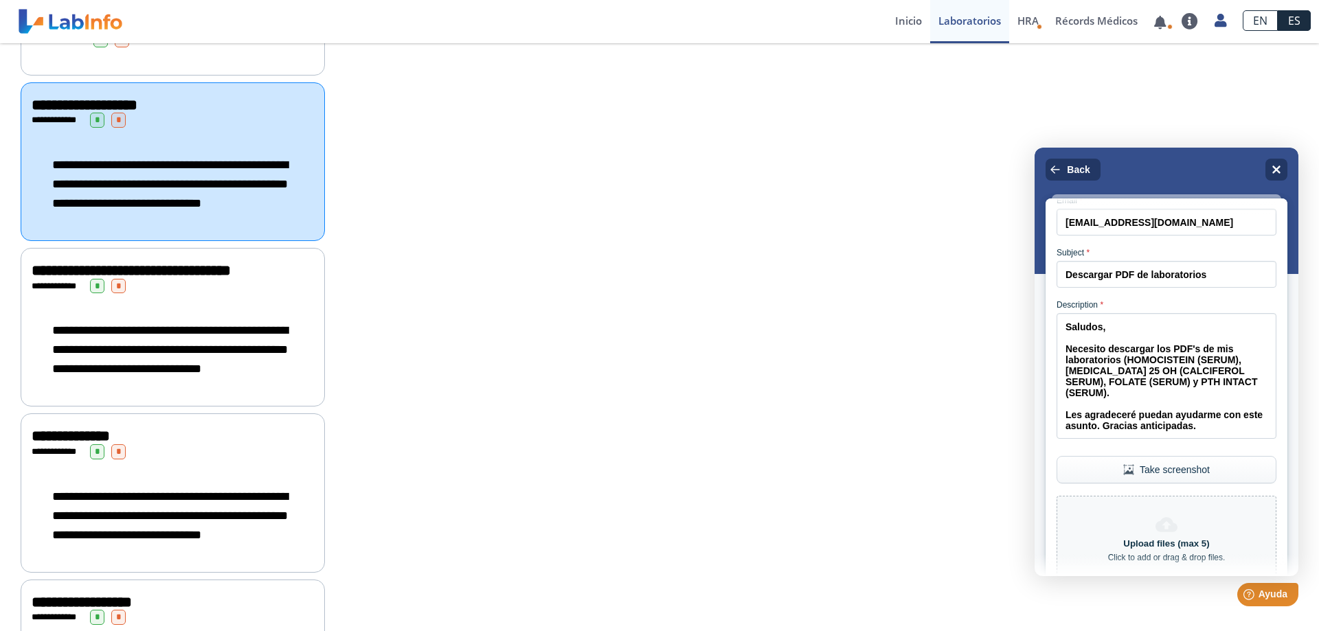
click at [1201, 484] on button "Take screenshot" at bounding box center [1167, 469] width 220 height 27
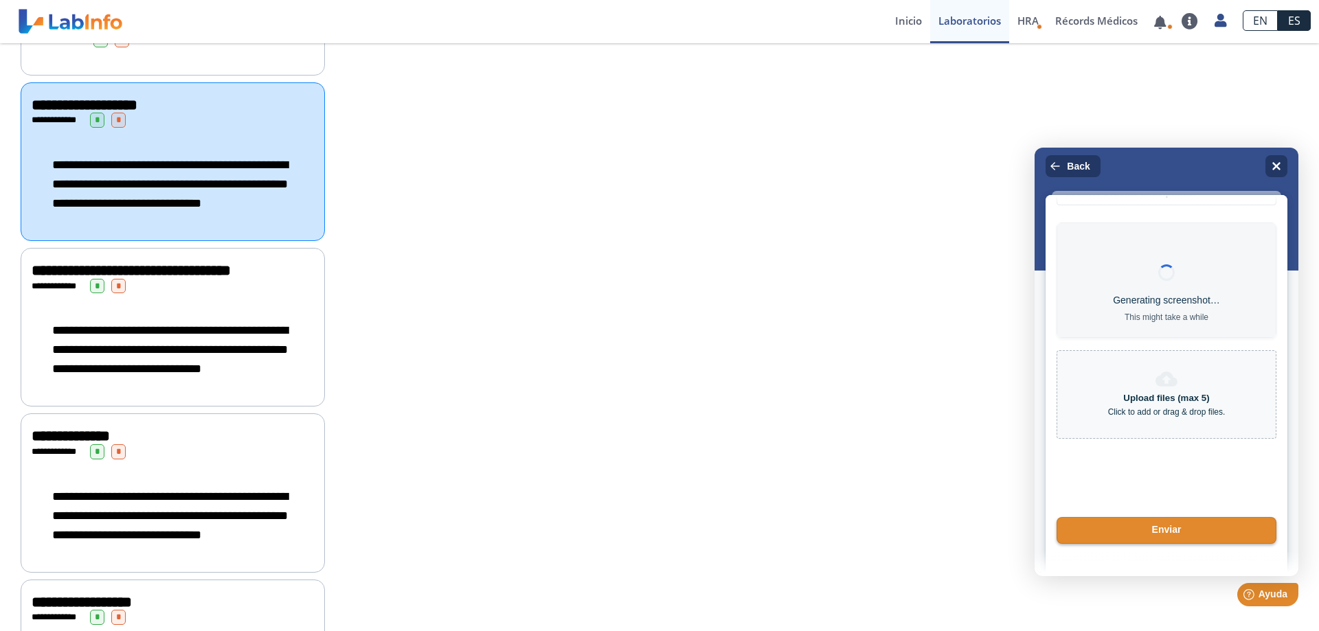
scroll to position [0, 0]
drag, startPoint x: 1162, startPoint y: 206, endPoint x: 1186, endPoint y: 319, distance: 115.1
click at [1186, 319] on div "Contáctenos Your name [PERSON_NAME] Email * [EMAIL_ADDRESS][DOMAIN_NAME] Subjec…" at bounding box center [1167, 409] width 242 height 429
click at [1107, 315] on div "This might take a while" at bounding box center [1166, 317] width 207 height 12
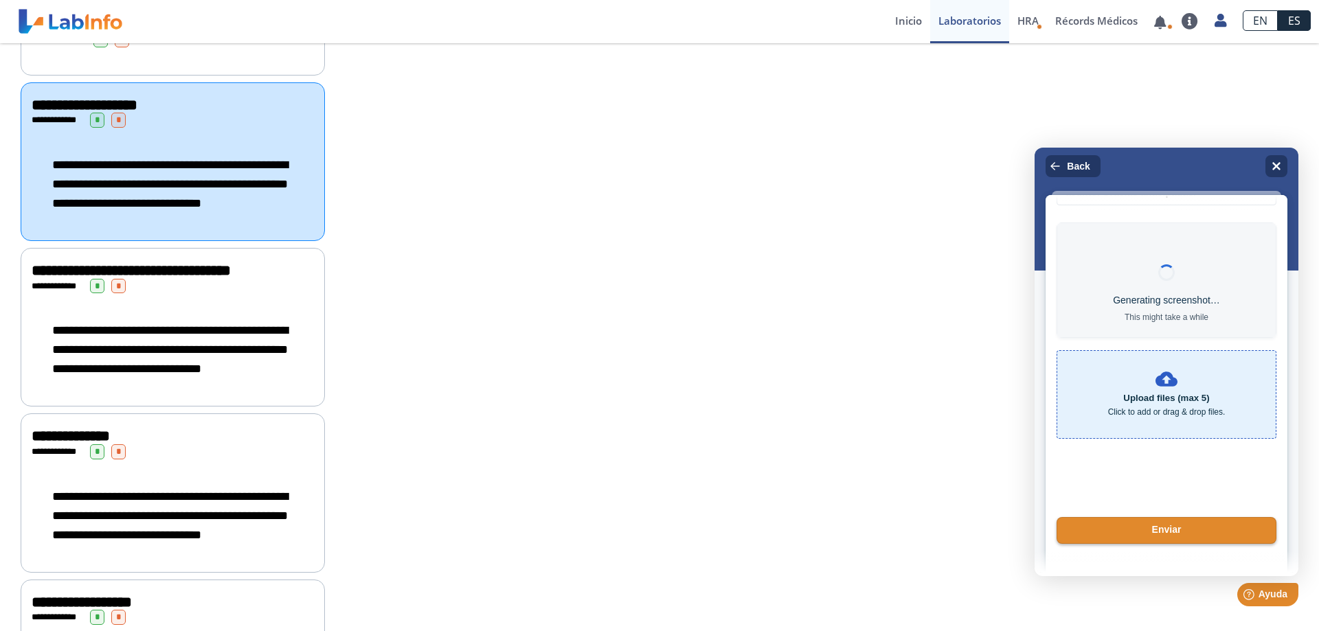
drag, startPoint x: 1072, startPoint y: 399, endPoint x: 1082, endPoint y: 373, distance: 27.8
click at [1082, 373] on div "Upload files (max 5) Click to add or drag & drop files." at bounding box center [1167, 394] width 220 height 89
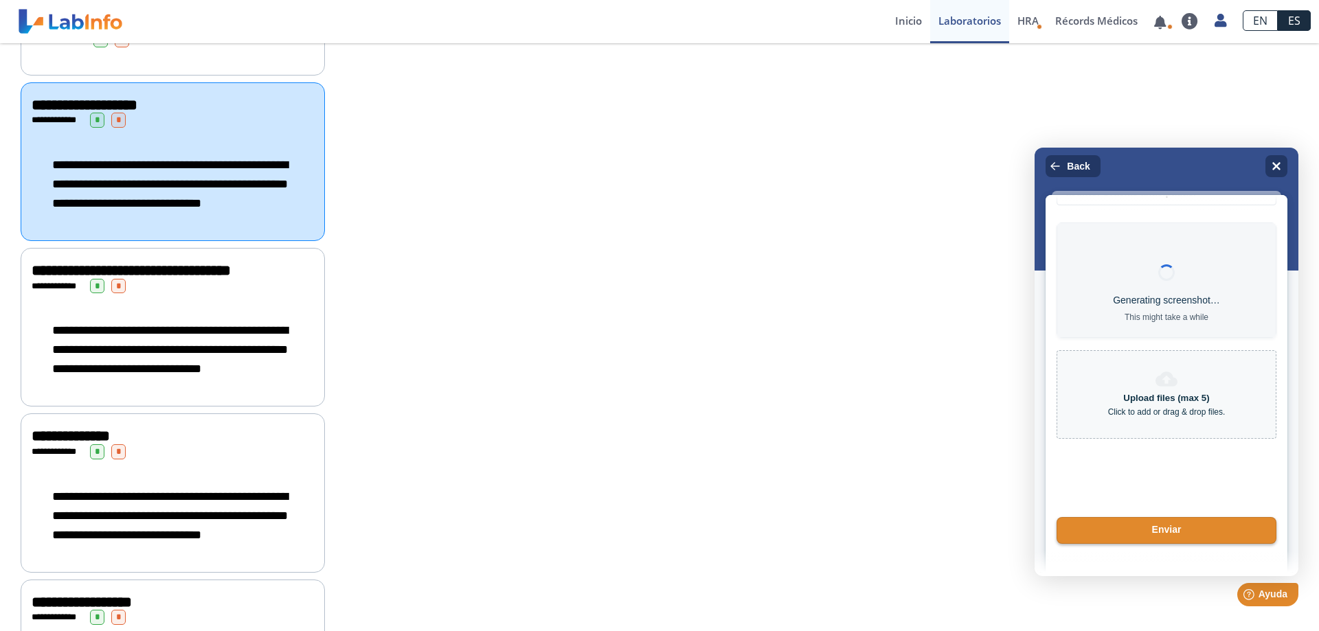
click at [1155, 213] on form "Your name [PERSON_NAME] Email * [EMAIL_ADDRESS][DOMAIN_NAME] Subject * Descarga…" at bounding box center [1167, 260] width 220 height 701
drag, startPoint x: 1202, startPoint y: 284, endPoint x: 1070, endPoint y: 322, distance: 137.9
click at [1217, 338] on div "Generating screenshot… This might take a while" at bounding box center [1167, 280] width 220 height 115
click at [1052, 200] on div "Contáctenos Your name [PERSON_NAME] Email * [EMAIL_ADDRESS][DOMAIN_NAME] Subjec…" at bounding box center [1167, 409] width 242 height 429
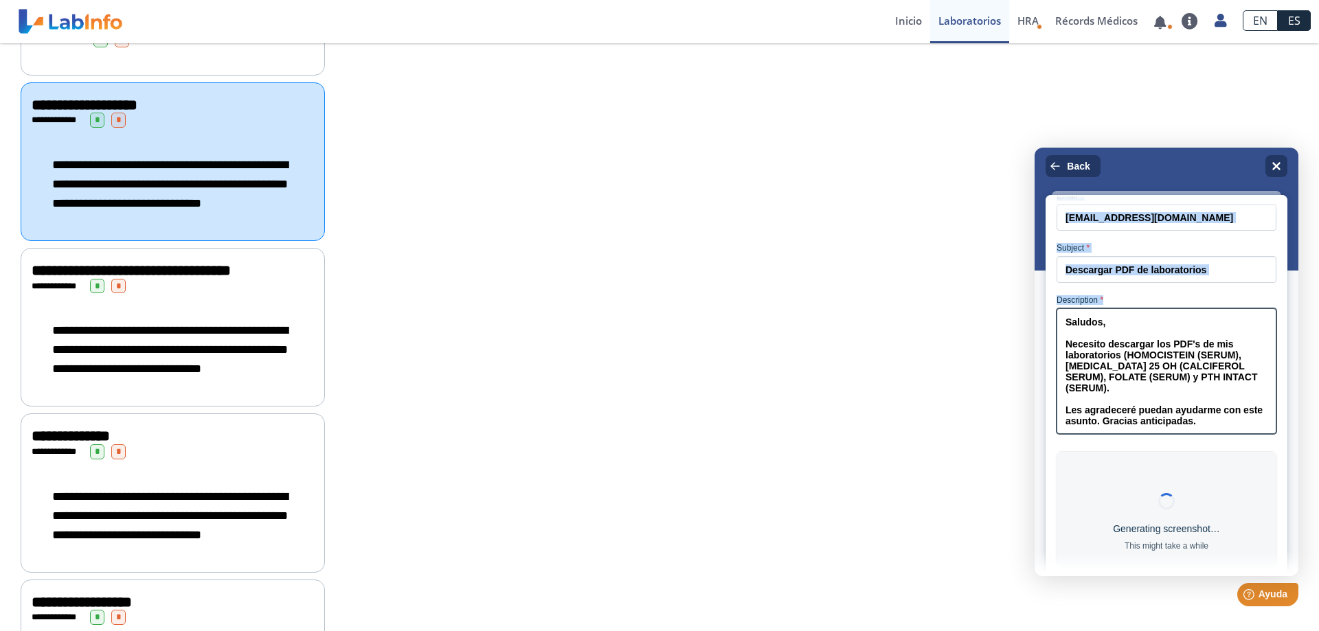
scroll to position [173, 0]
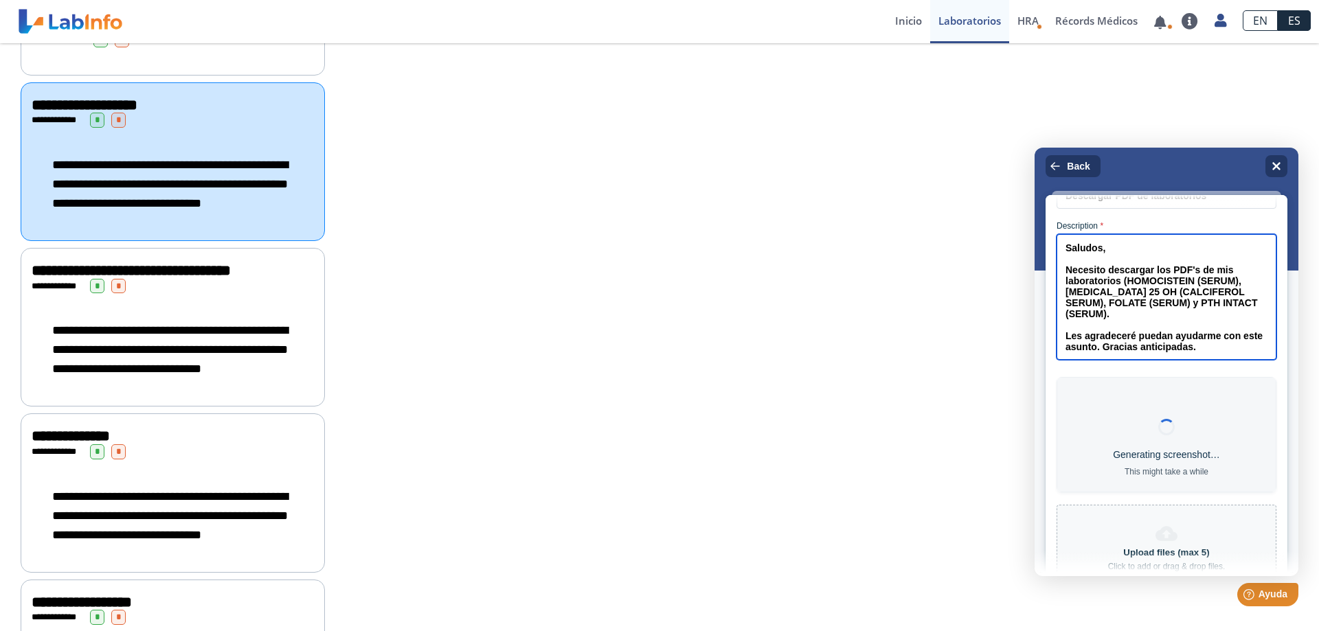
drag, startPoint x: 1065, startPoint y: 261, endPoint x: 1299, endPoint y: 387, distance: 266.2
click at [1276, 360] on textarea "Saludos, Necesito descargar los PDF's de mis laboratorios (HOMOCISTEIN (SERUM),…" at bounding box center [1167, 297] width 220 height 126
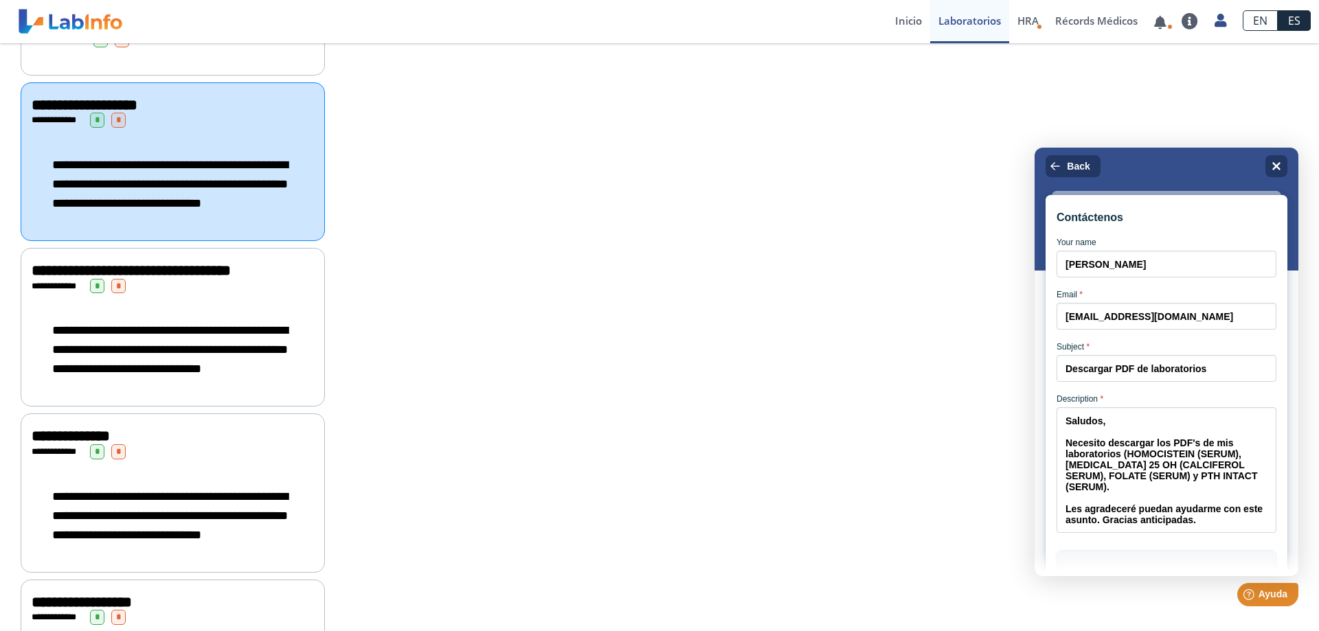
scroll to position [809, 0]
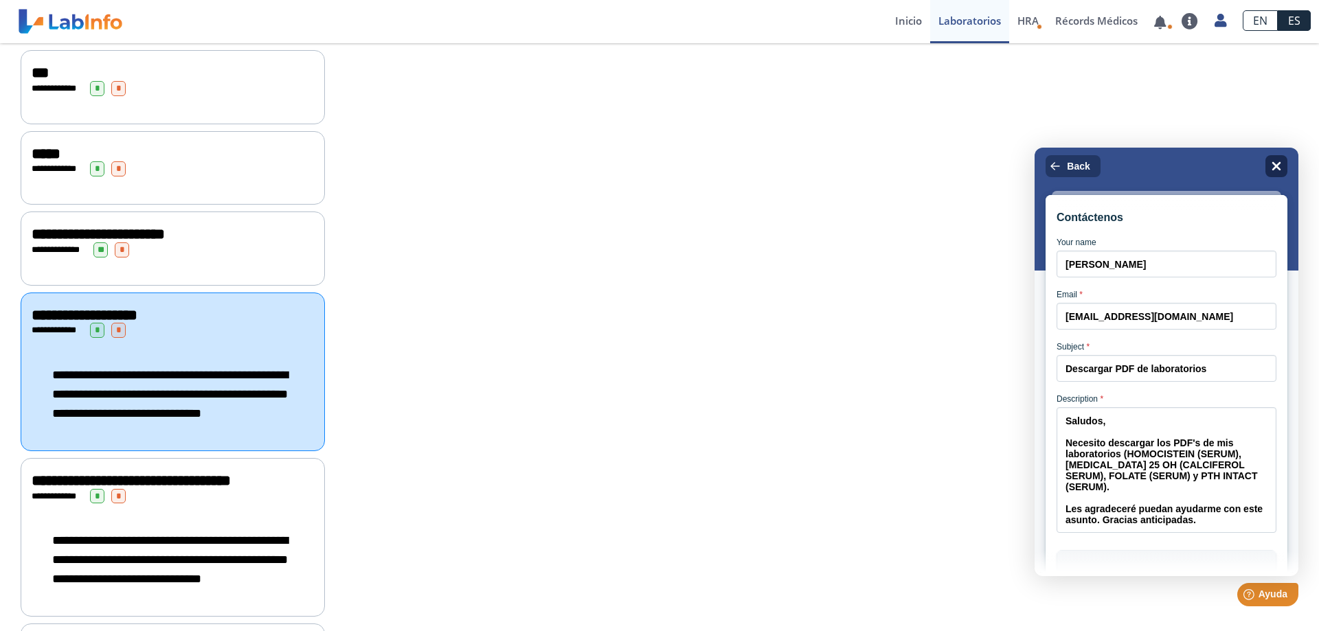
click at [1273, 171] on icon "Close" at bounding box center [1276, 166] width 10 height 10
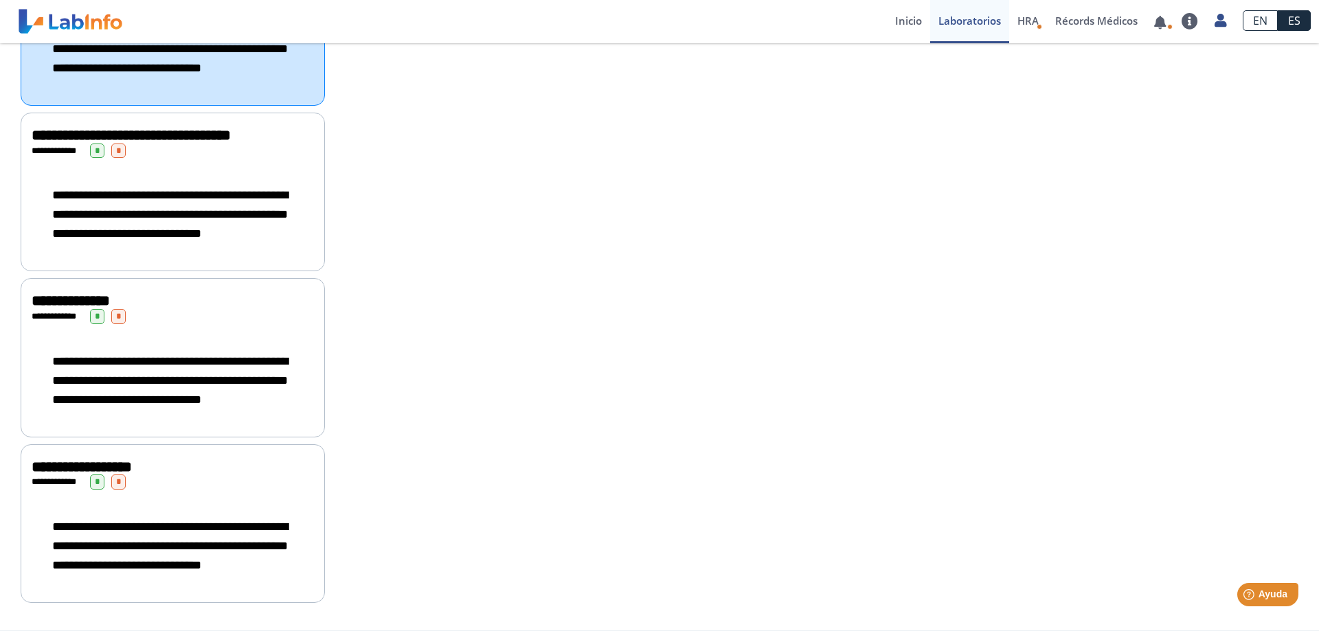
scroll to position [1230, 0]
click at [1266, 595] on span "Ayuda" at bounding box center [1273, 595] width 30 height 12
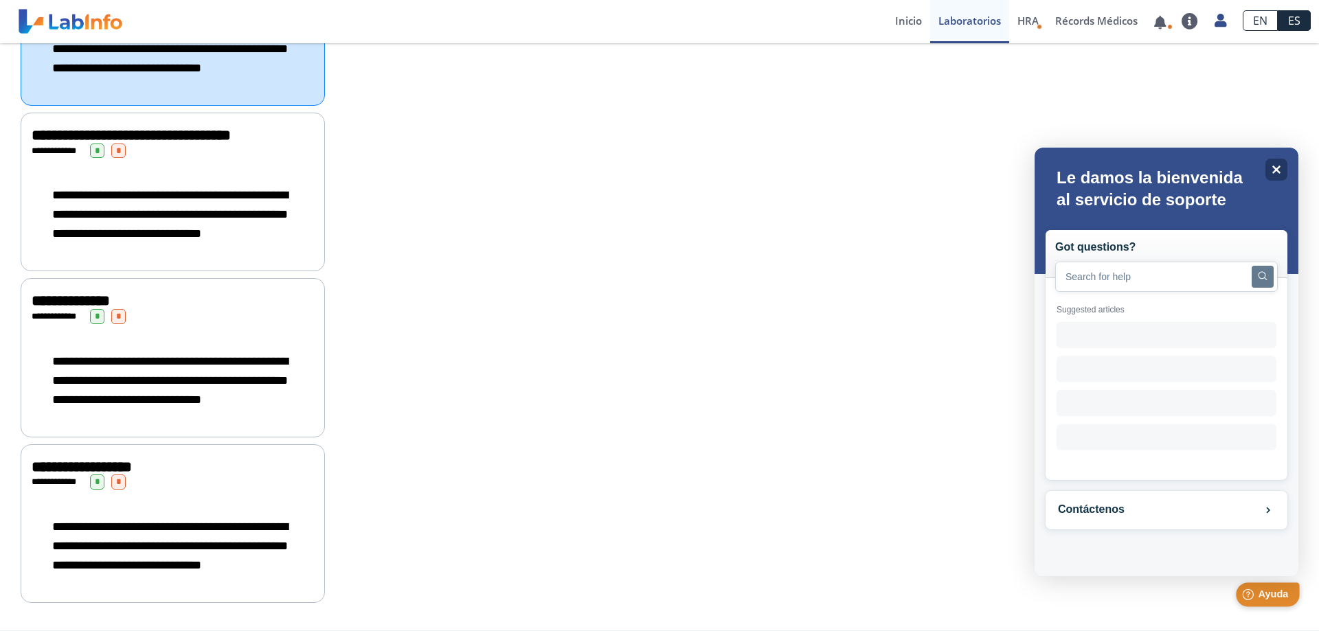
scroll to position [0, 0]
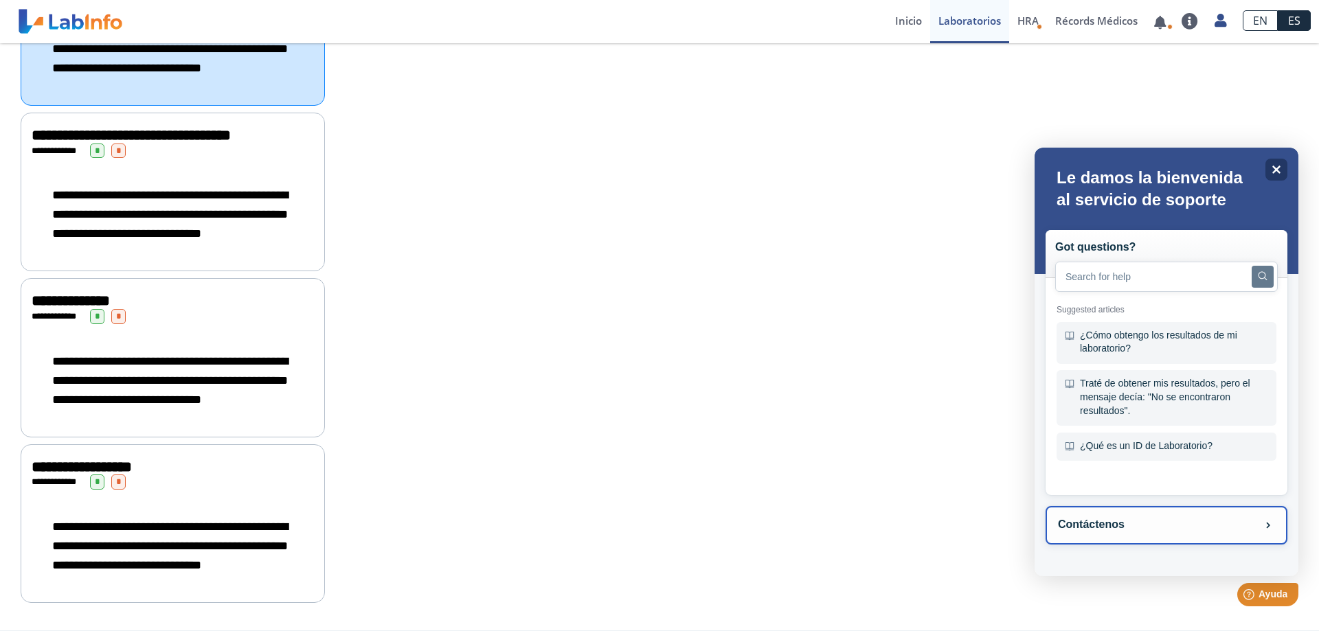
click at [1226, 536] on button "Contáctenos" at bounding box center [1167, 525] width 242 height 38
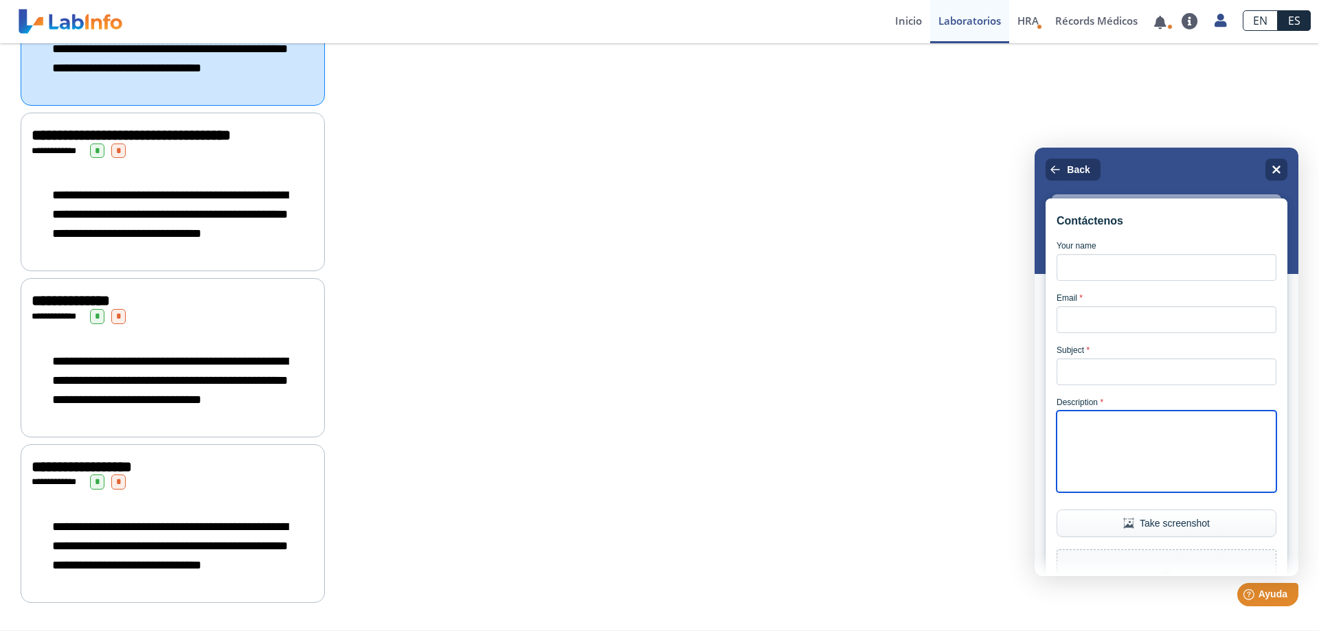
click at [1106, 444] on textarea "Description *" at bounding box center [1167, 452] width 220 height 82
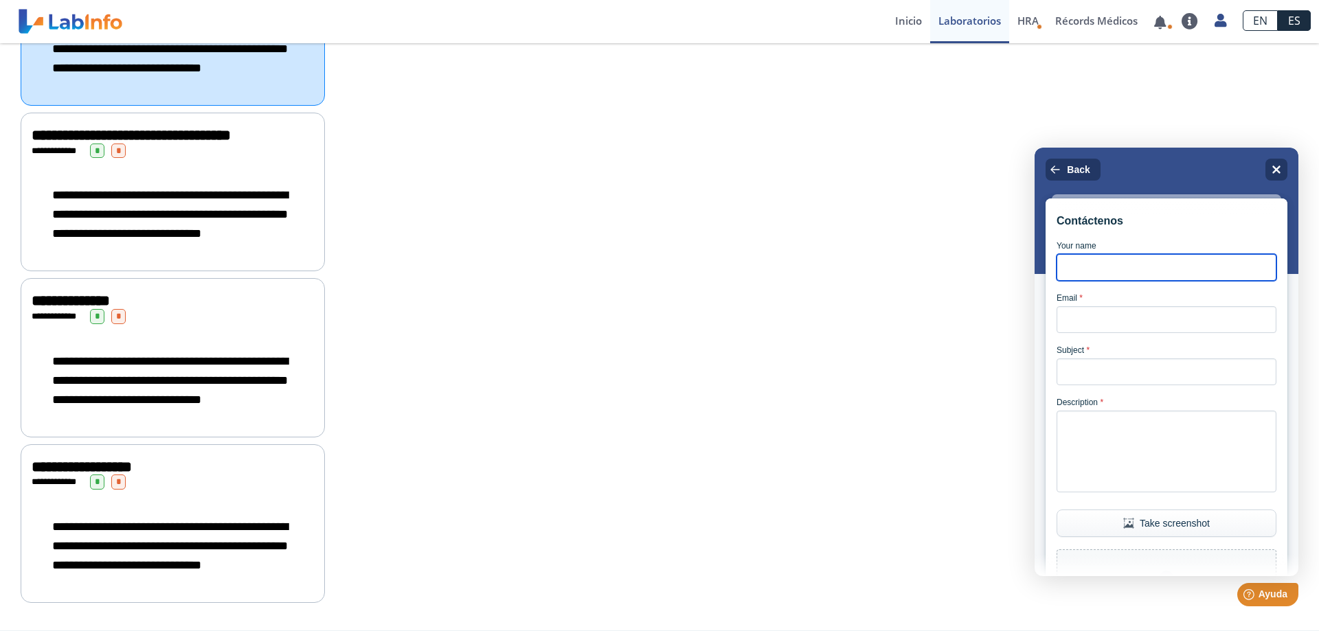
click at [1100, 278] on input "Your name" at bounding box center [1167, 267] width 220 height 27
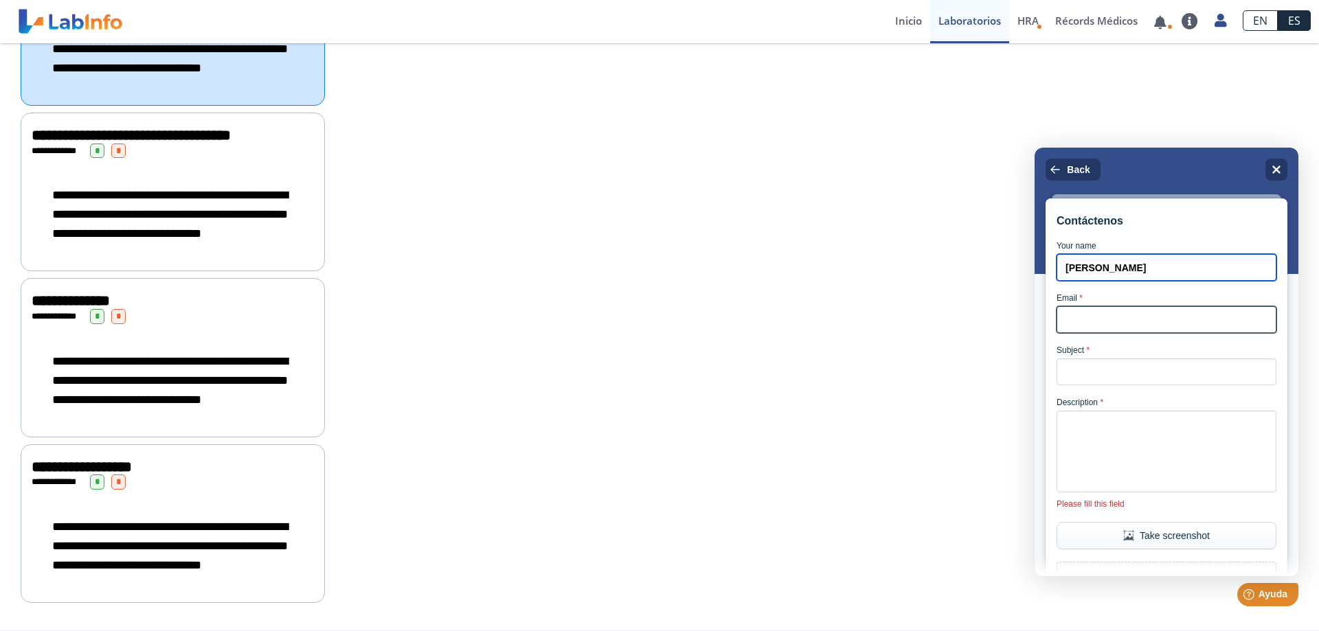
type input "[PERSON_NAME]"
click at [1147, 317] on input "Email *" at bounding box center [1167, 319] width 220 height 27
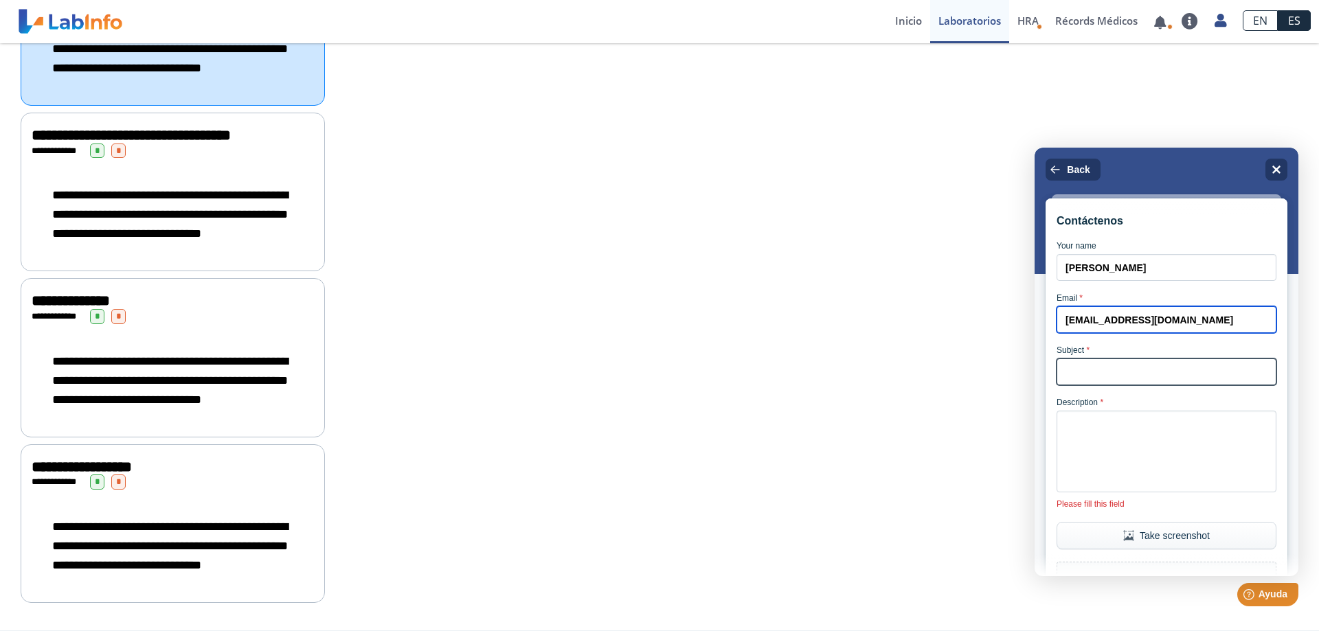
type input "[EMAIL_ADDRESS][DOMAIN_NAME]"
click at [1195, 384] on input "Subject *" at bounding box center [1167, 372] width 220 height 27
type input "d"
type input "P"
type input "D"
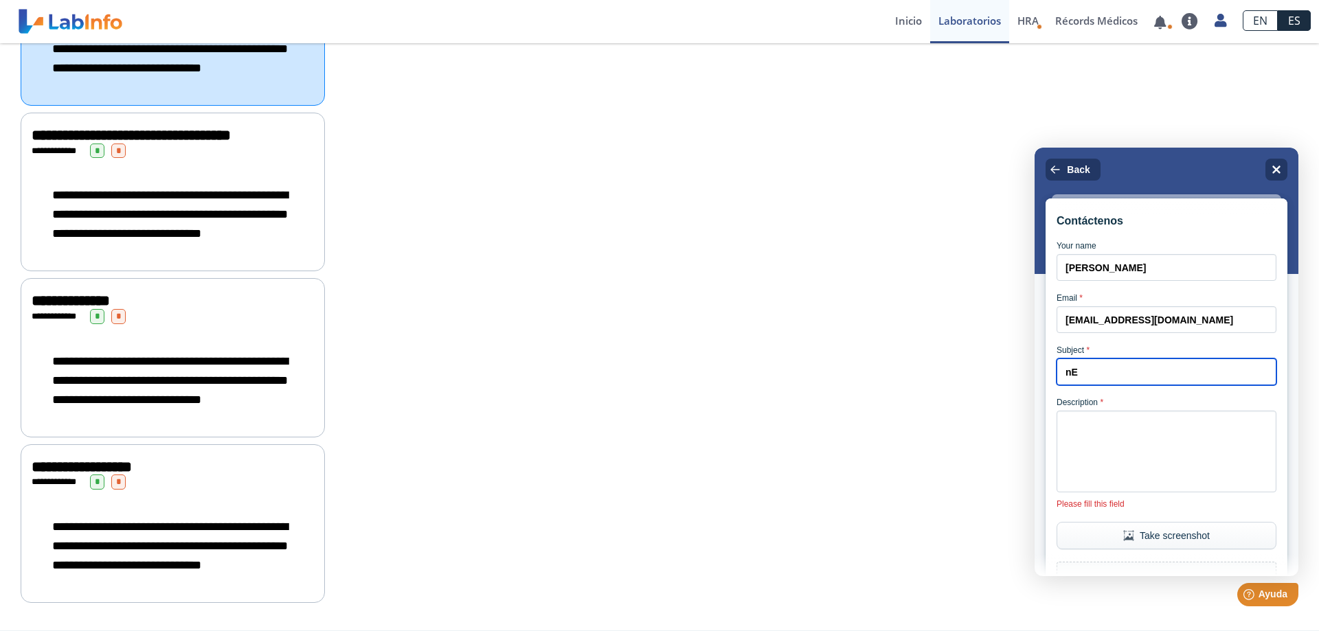
type input "n"
click at [1206, 380] on input "Necesito descargar PDF's de mis laboratorios" at bounding box center [1167, 372] width 220 height 27
click at [1117, 381] on input "Necesito descargar PDF's de laboratorios" at bounding box center [1167, 372] width 220 height 27
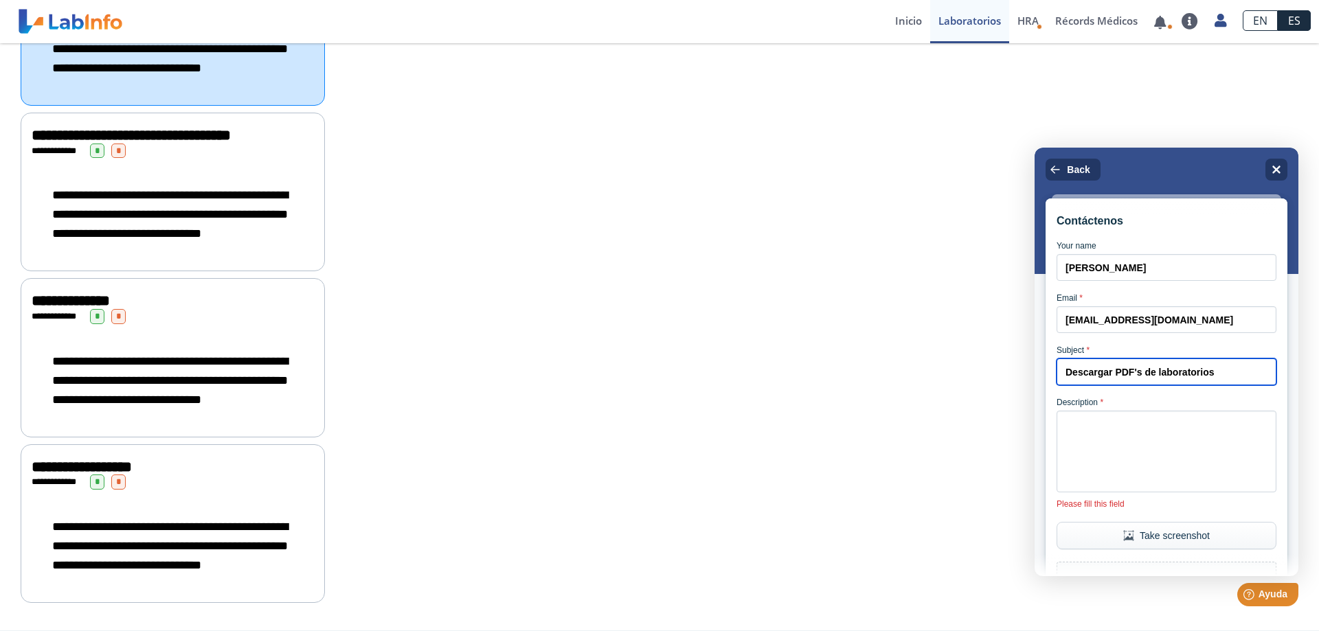
click at [1144, 380] on input "Descargar PDF's de laboratorios" at bounding box center [1167, 372] width 220 height 27
type input "Descargar PDF de laboratorios"
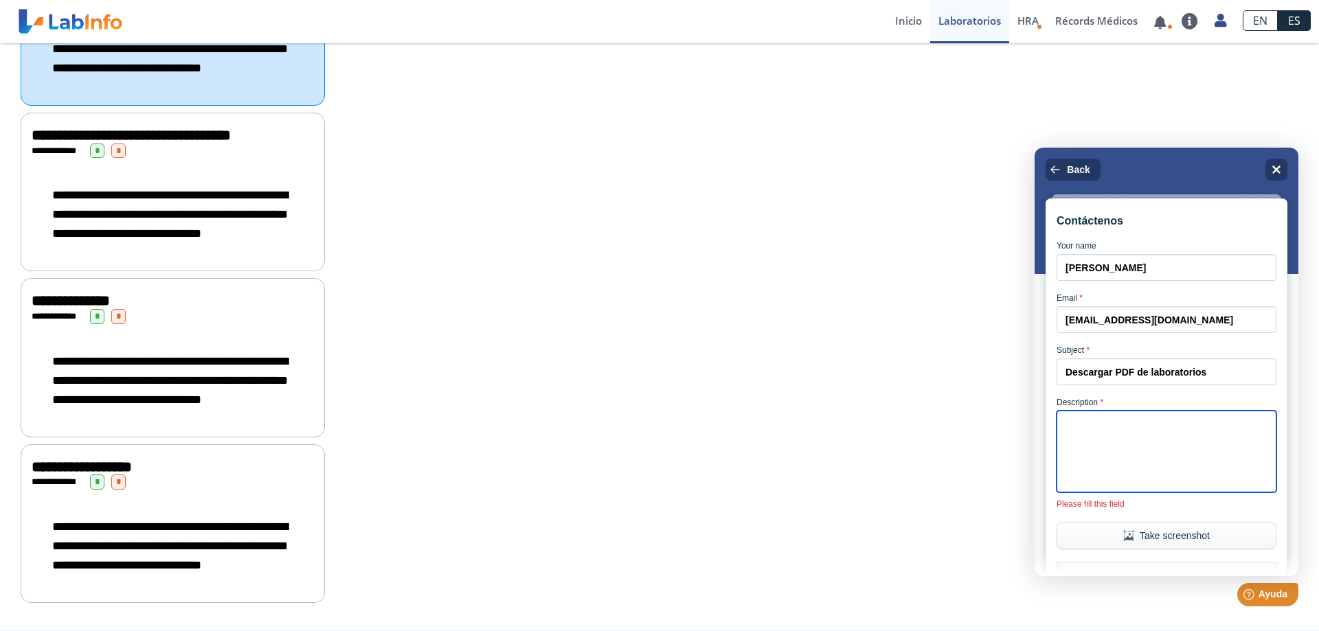
click at [1151, 430] on textarea "Description *" at bounding box center [1167, 452] width 220 height 82
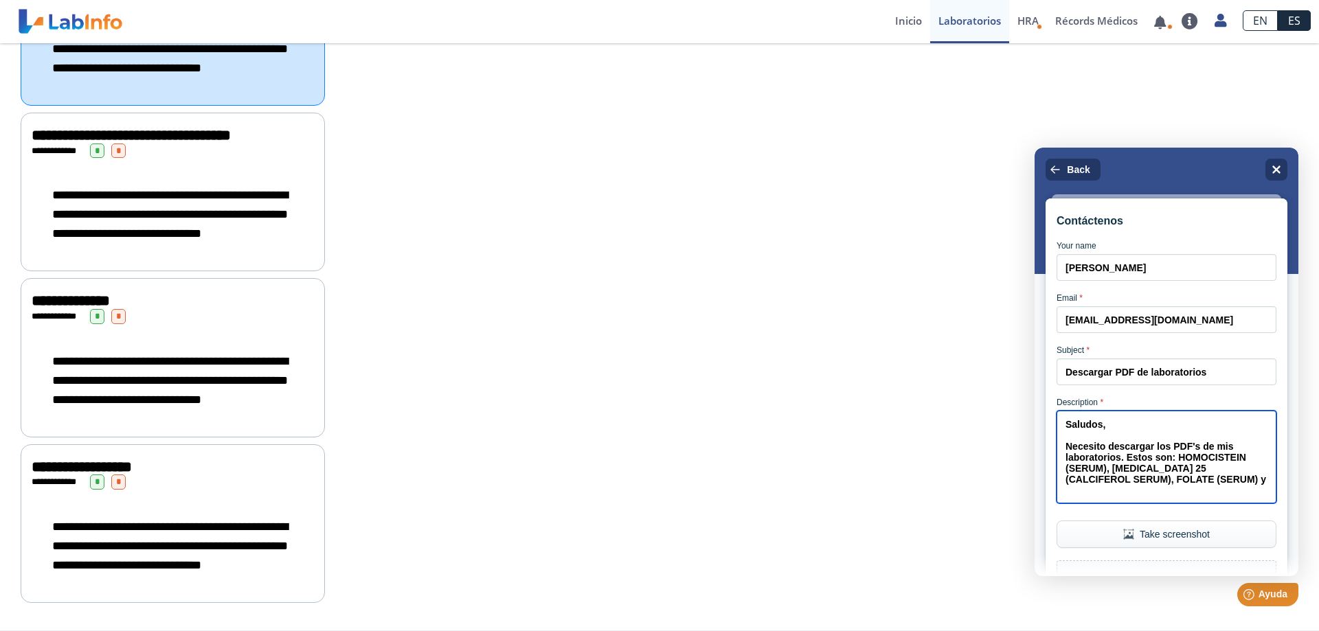
scroll to position [1230, 0]
click at [1124, 477] on textarea "Saludos, Necesito descargar los PDF's de mis laboratorios. Estos son: HOMOCISTE…" at bounding box center [1167, 457] width 220 height 93
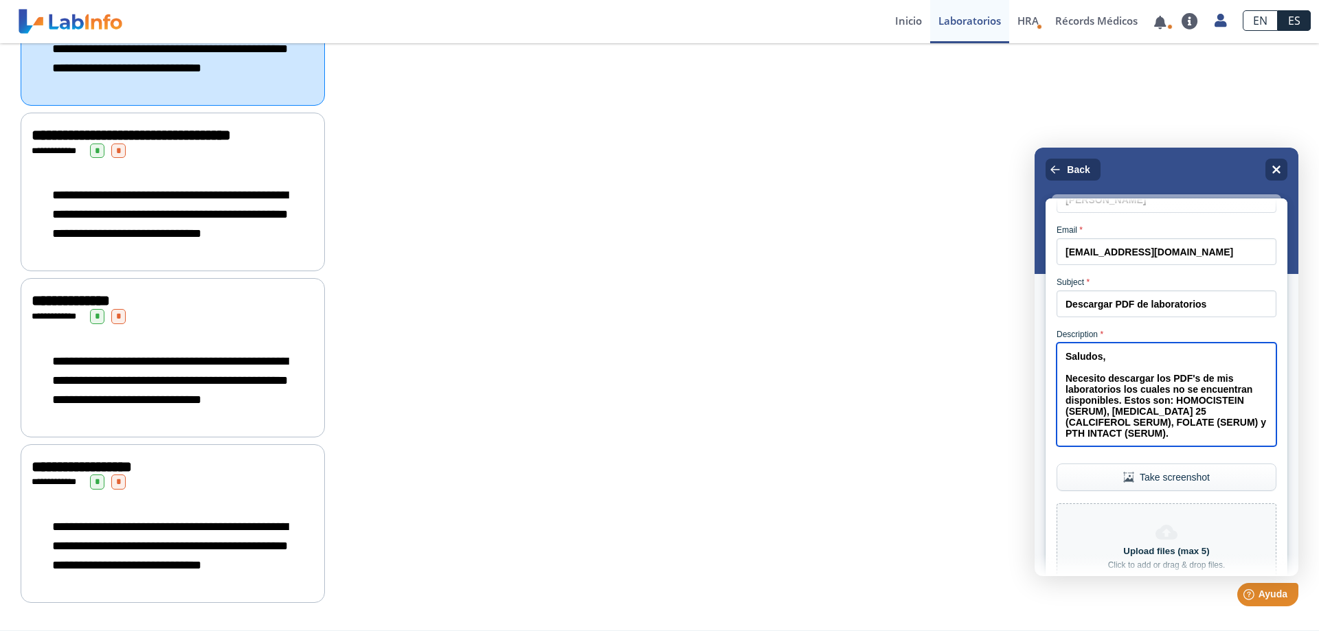
scroll to position [173, 0]
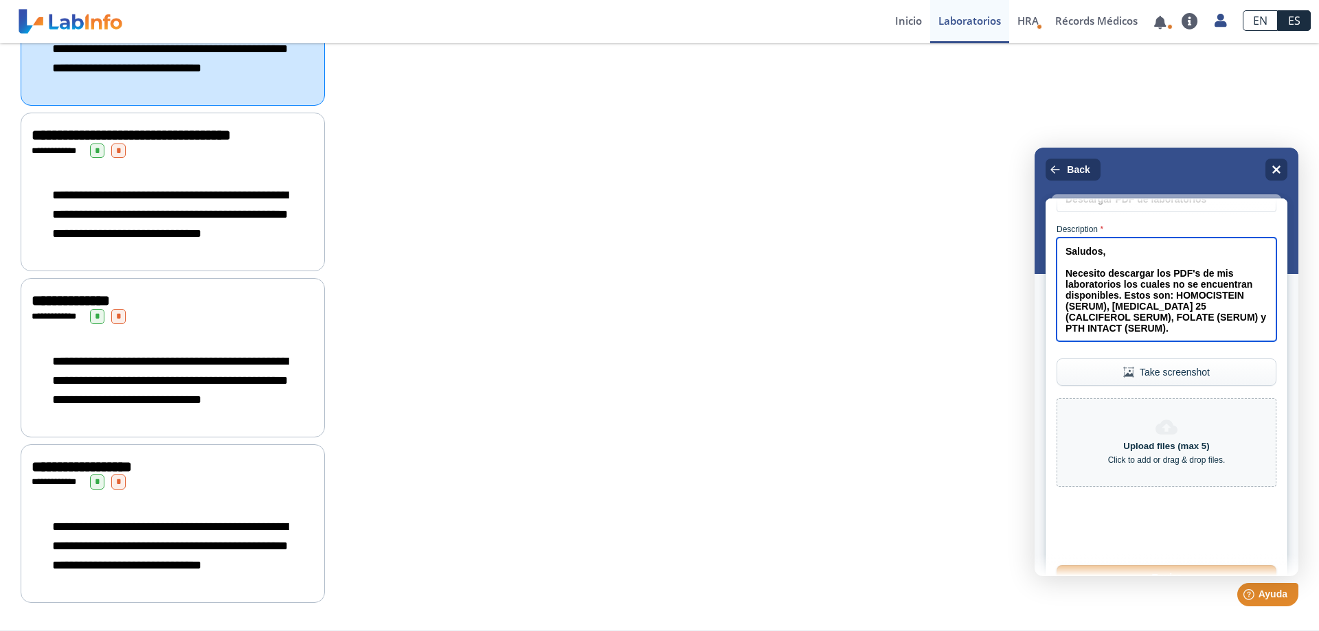
click at [1258, 341] on textarea "Saludos, Necesito descargar los PDF's de mis laboratorios los cuales no se encu…" at bounding box center [1167, 290] width 220 height 104
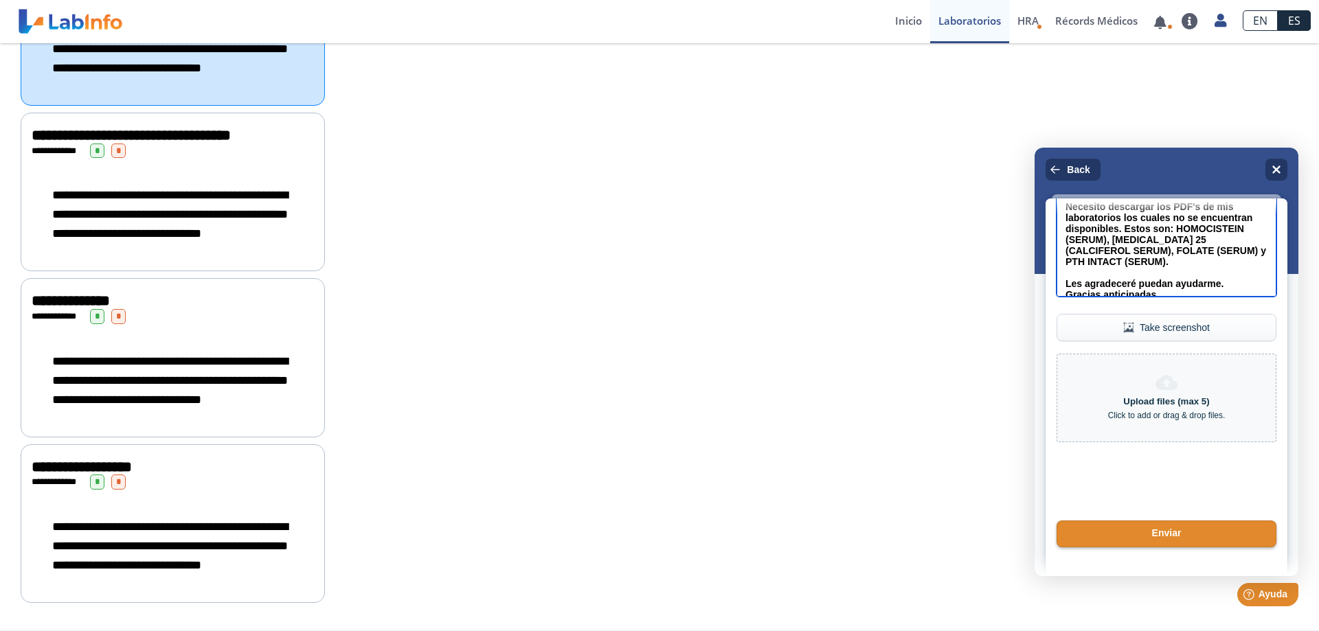
scroll to position [260, 0]
type textarea "Saludos, Necesito descargar los PDF's de mis laboratorios los cuales no se encu…"
click at [1175, 418] on div "Upload files (max 5) Click to add or drag & drop files." at bounding box center [1167, 398] width 220 height 89
click at [1179, 548] on button "Enviar" at bounding box center [1166, 534] width 224 height 27
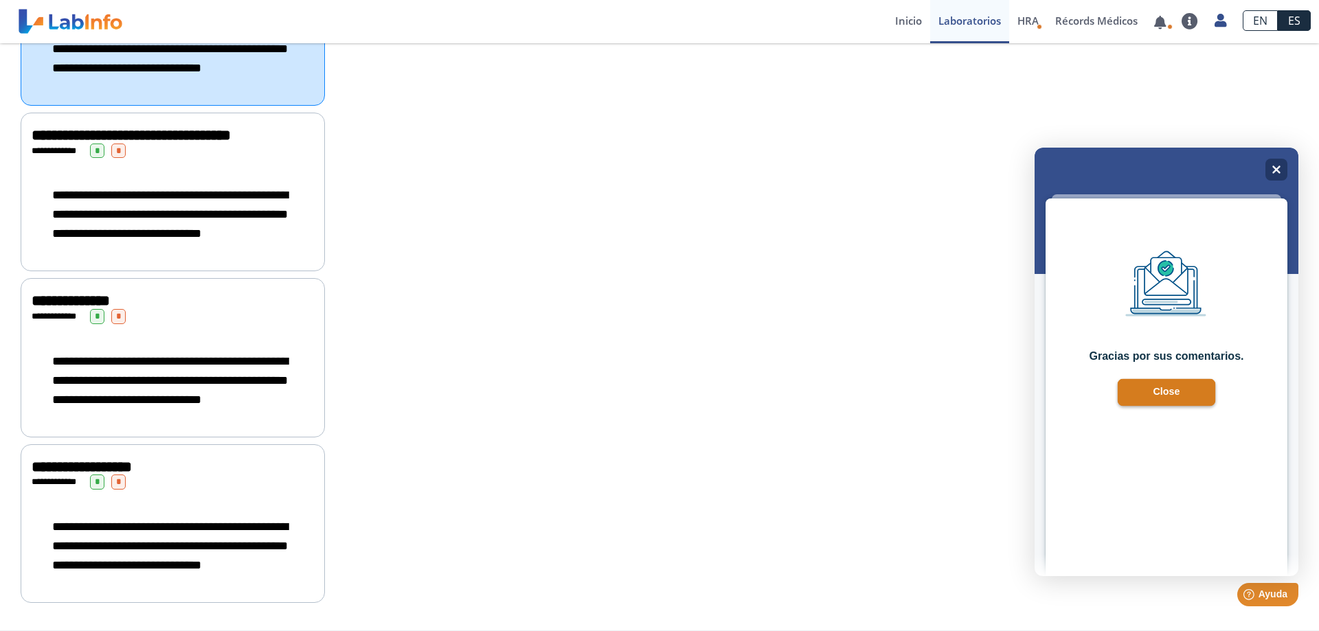
click at [1202, 398] on button "Close" at bounding box center [1167, 392] width 98 height 27
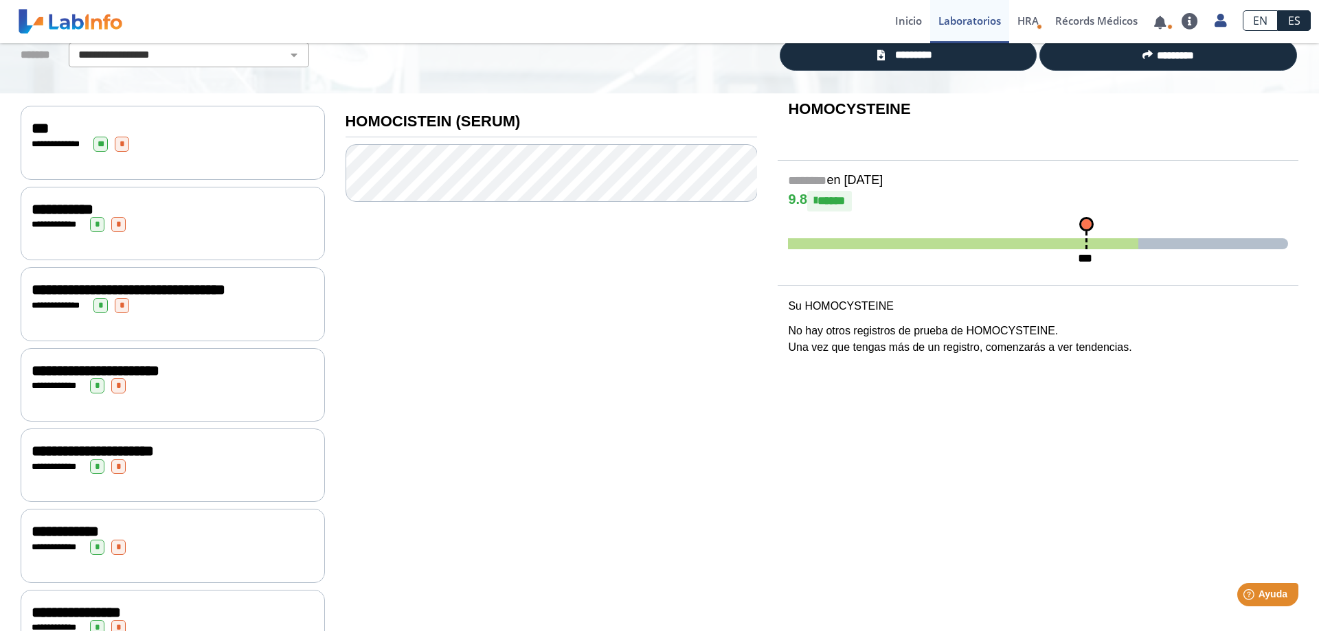
scroll to position [0, 0]
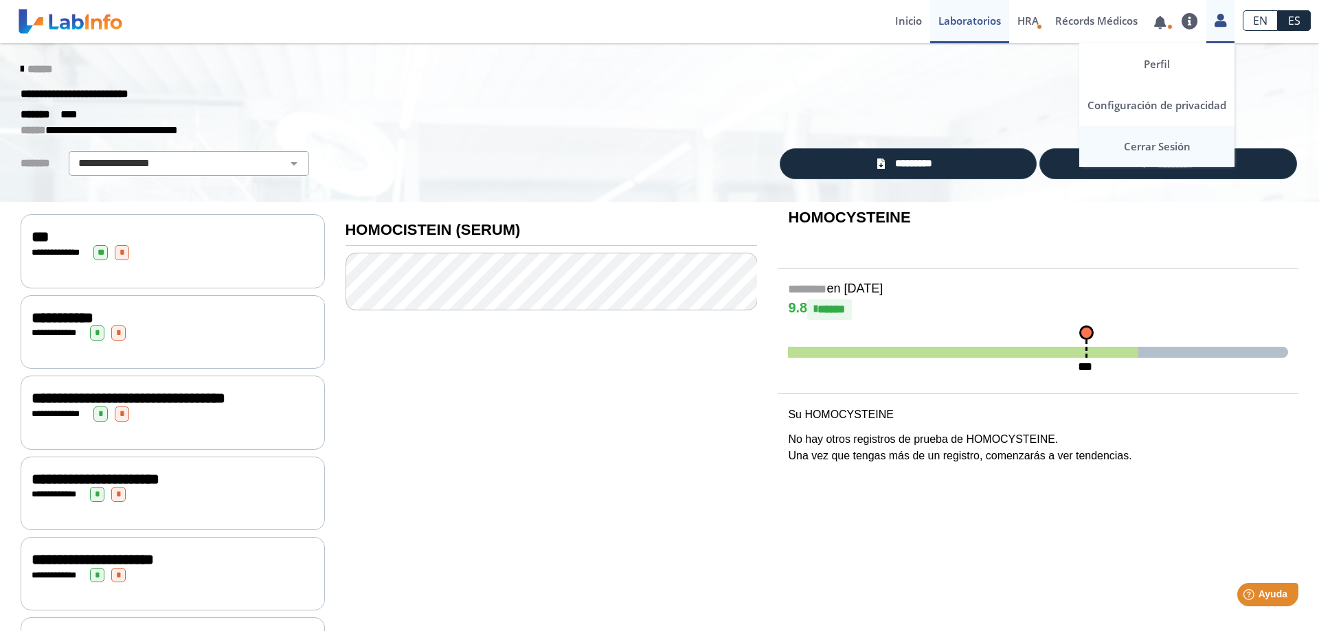
click at [1140, 148] on link "Cerrar Sesión" at bounding box center [1156, 146] width 155 height 41
